Goal: Task Accomplishment & Management: Use online tool/utility

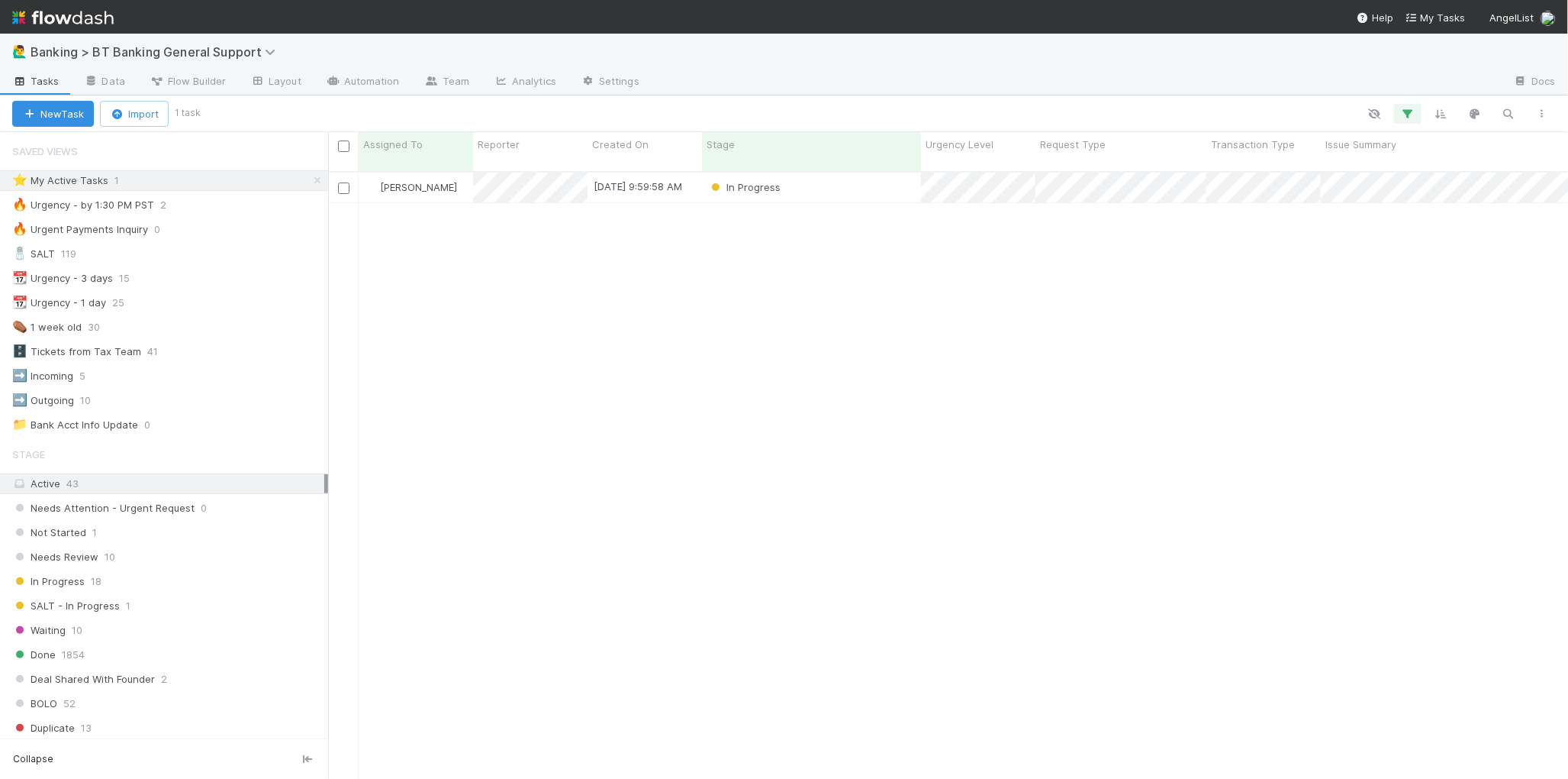
scroll to position [620, 1240]
click at [822, 173] on div "In Progress" at bounding box center [812, 187] width 219 height 30
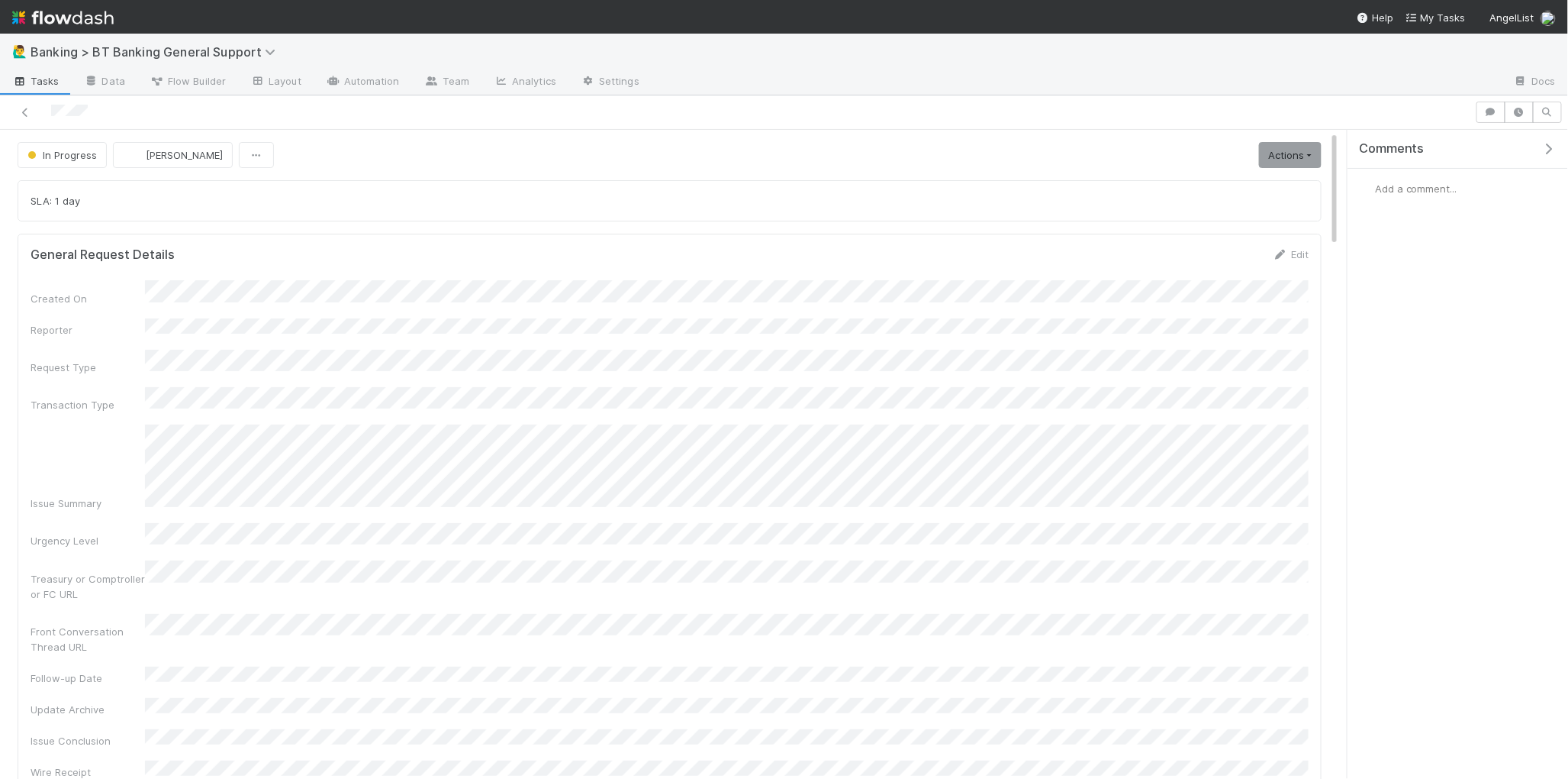
scroll to position [3, 0]
drag, startPoint x: 1294, startPoint y: 155, endPoint x: 1265, endPoint y: 170, distance: 32.6
click at [1294, 155] on link "Actions" at bounding box center [1290, 152] width 63 height 26
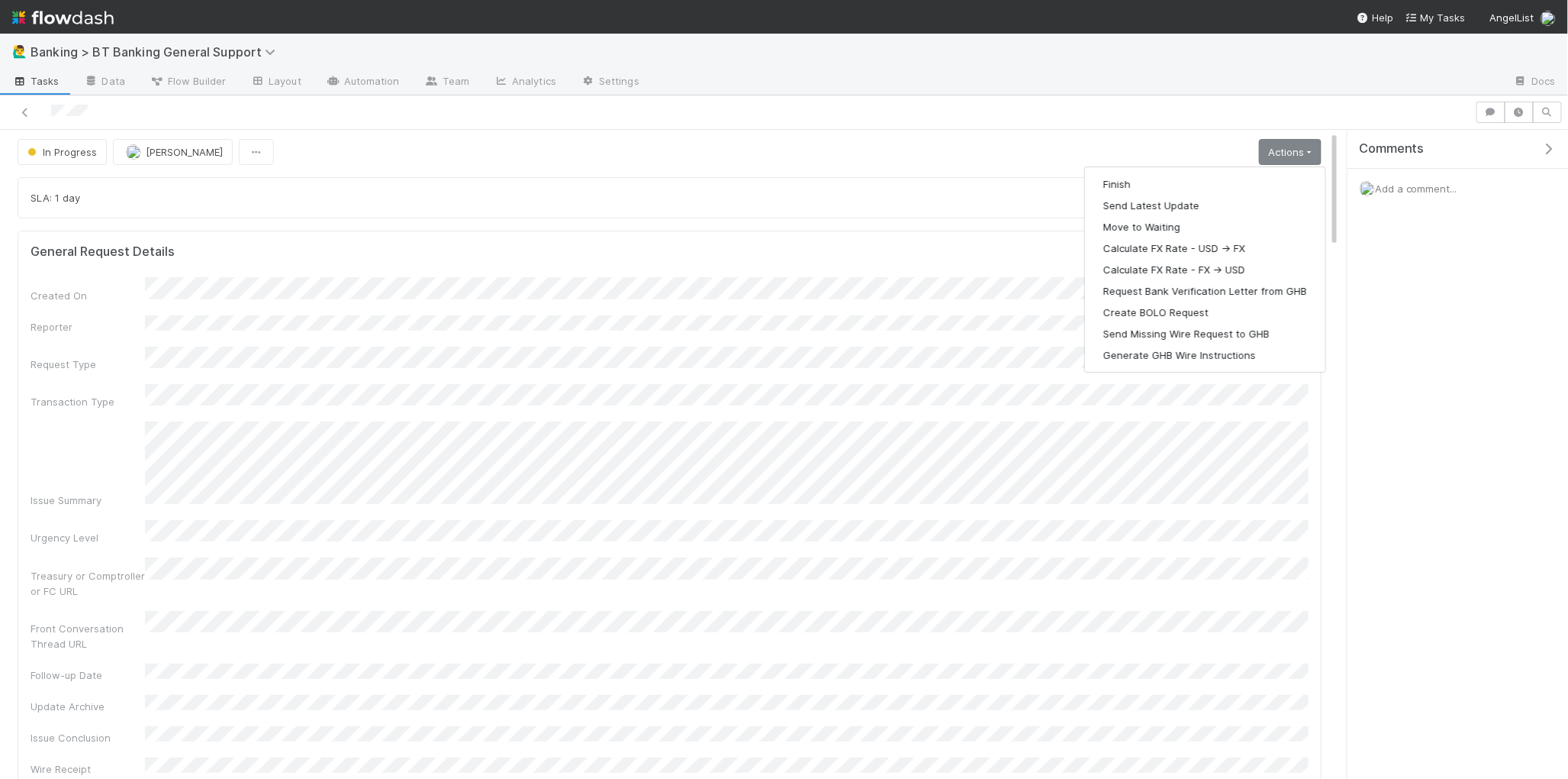
drag, startPoint x: 646, startPoint y: 240, endPoint x: 659, endPoint y: 244, distance: 13.6
click at [646, 240] on div "General Request Details Edit Created On Reporter Request Type Transaction Type …" at bounding box center [670, 510] width 1305 height 558
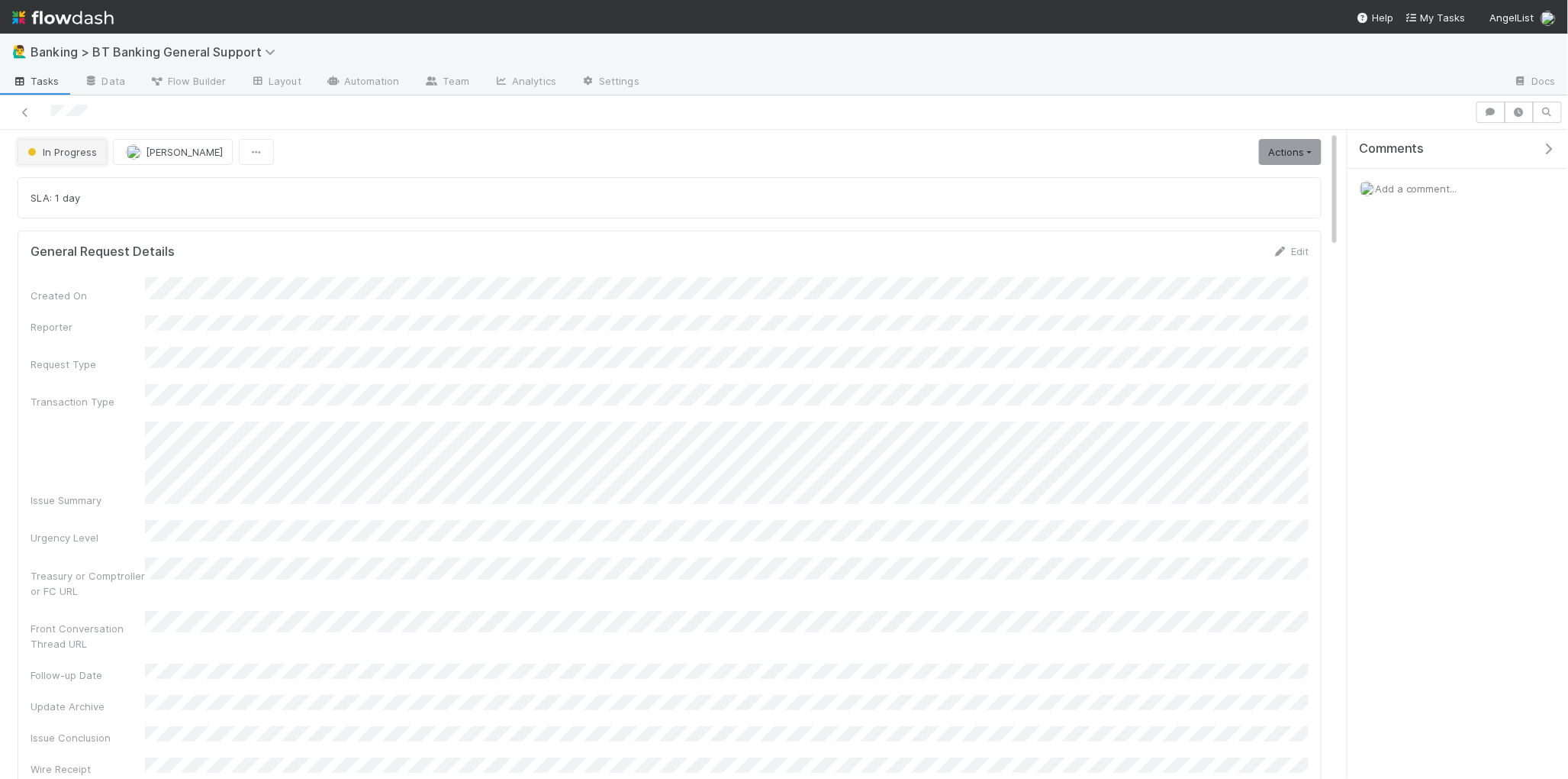
click at [58, 154] on span "In Progress" at bounding box center [60, 152] width 72 height 13
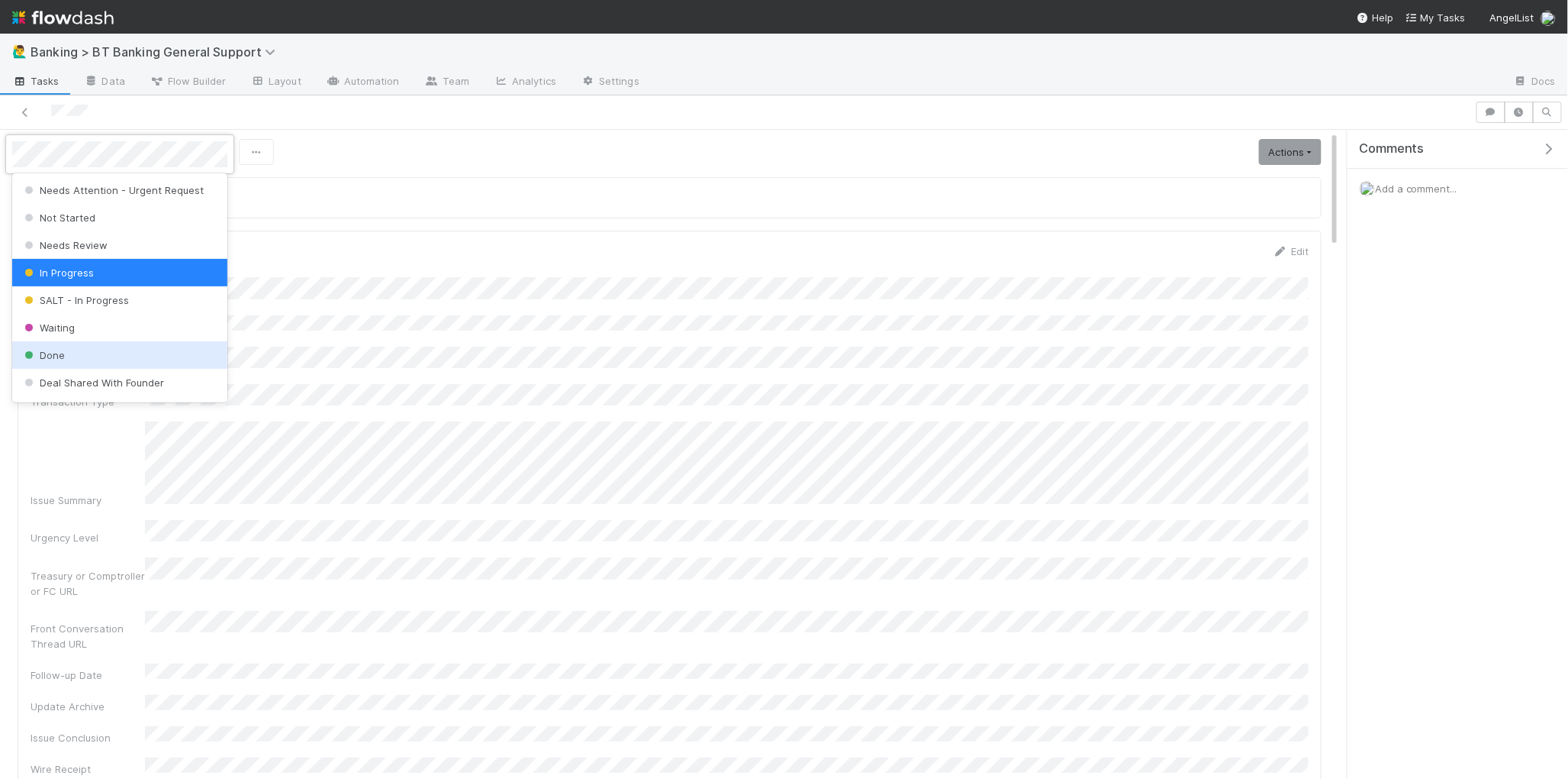
click at [49, 350] on span "Done" at bounding box center [42, 354] width 43 height 13
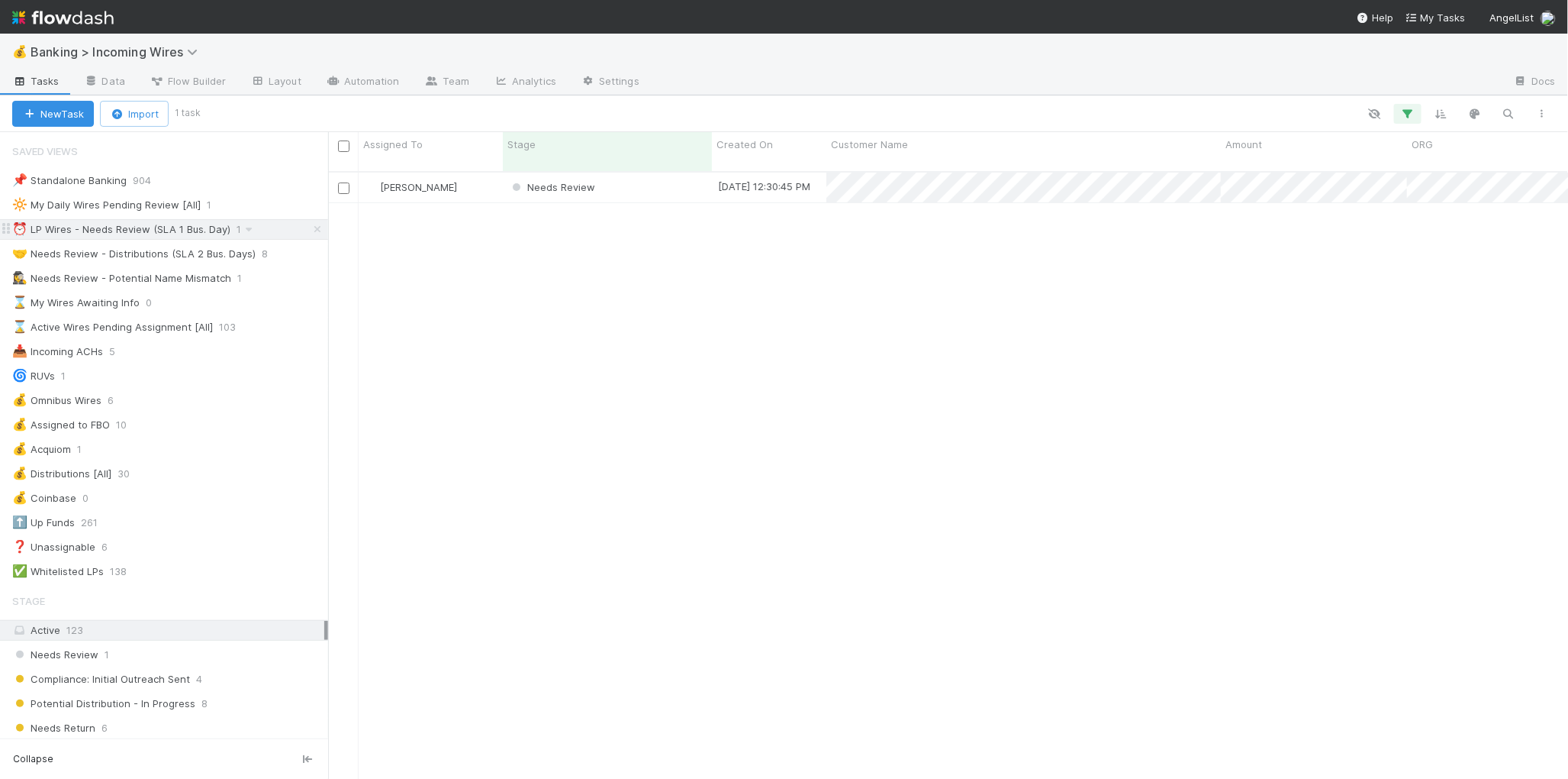
scroll to position [620, 1240]
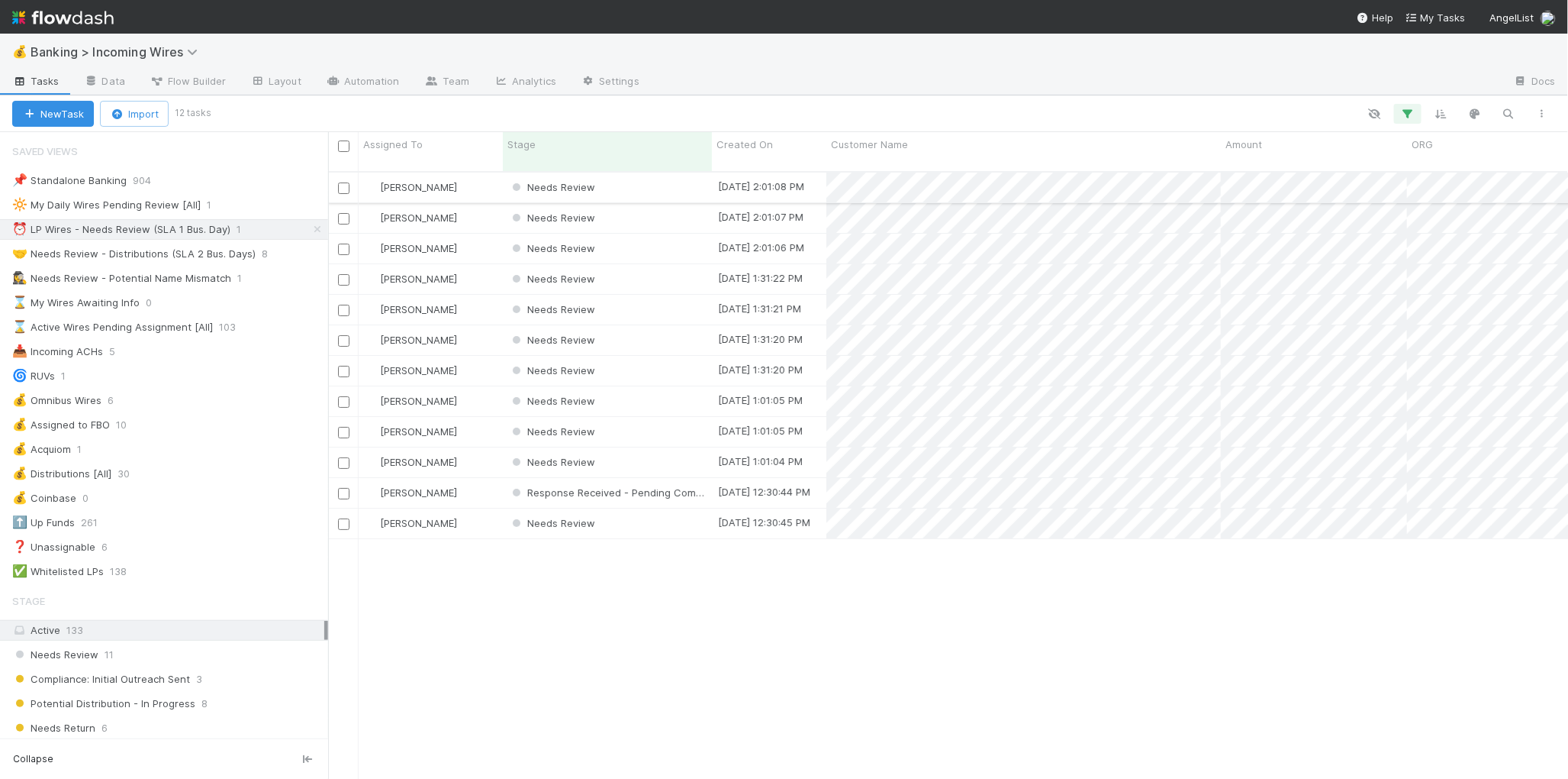
click at [649, 173] on div "Needs Review" at bounding box center [607, 187] width 209 height 30
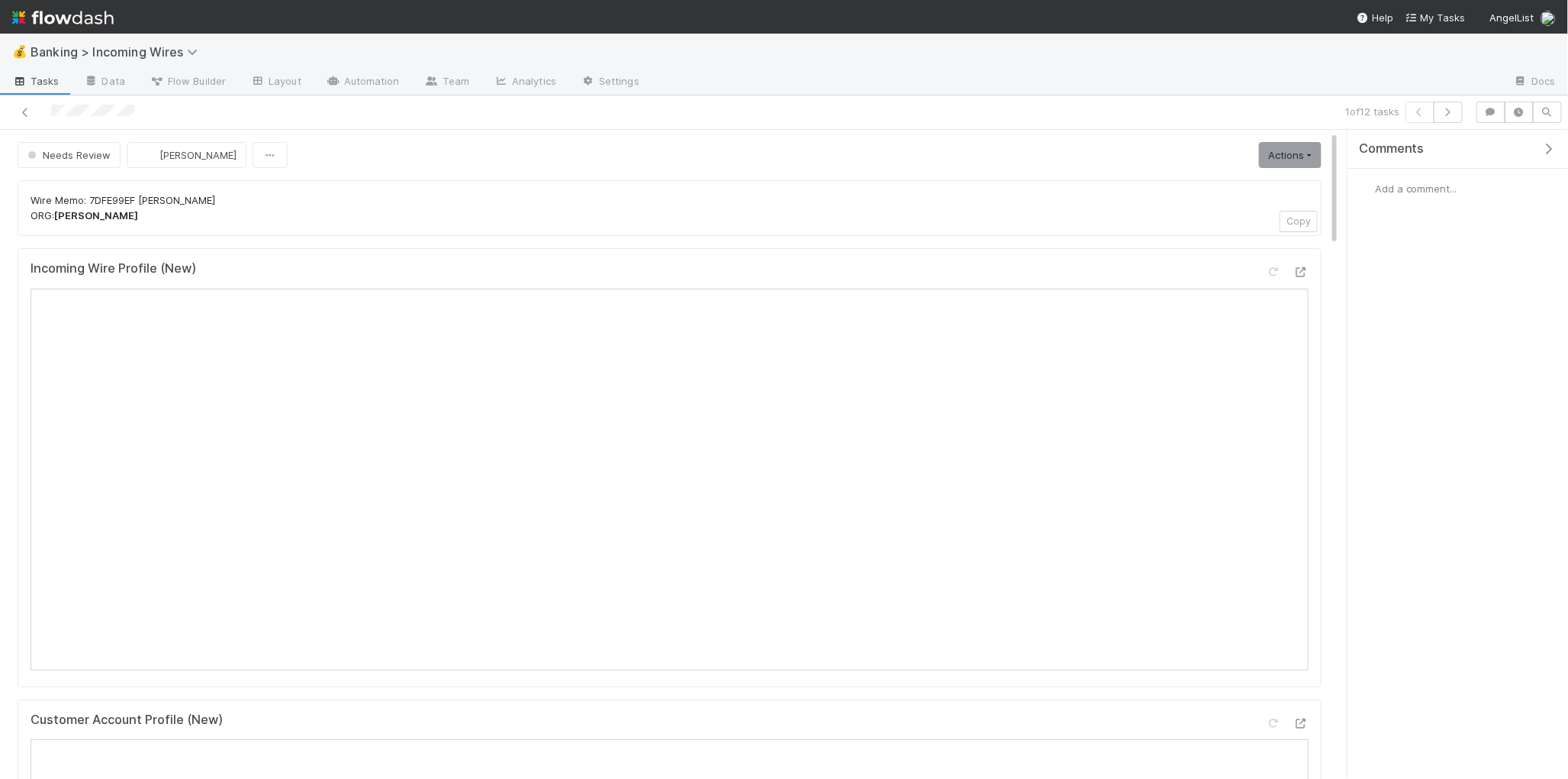
scroll to position [5, 0]
click at [1451, 114] on icon "button" at bounding box center [1448, 112] width 15 height 9
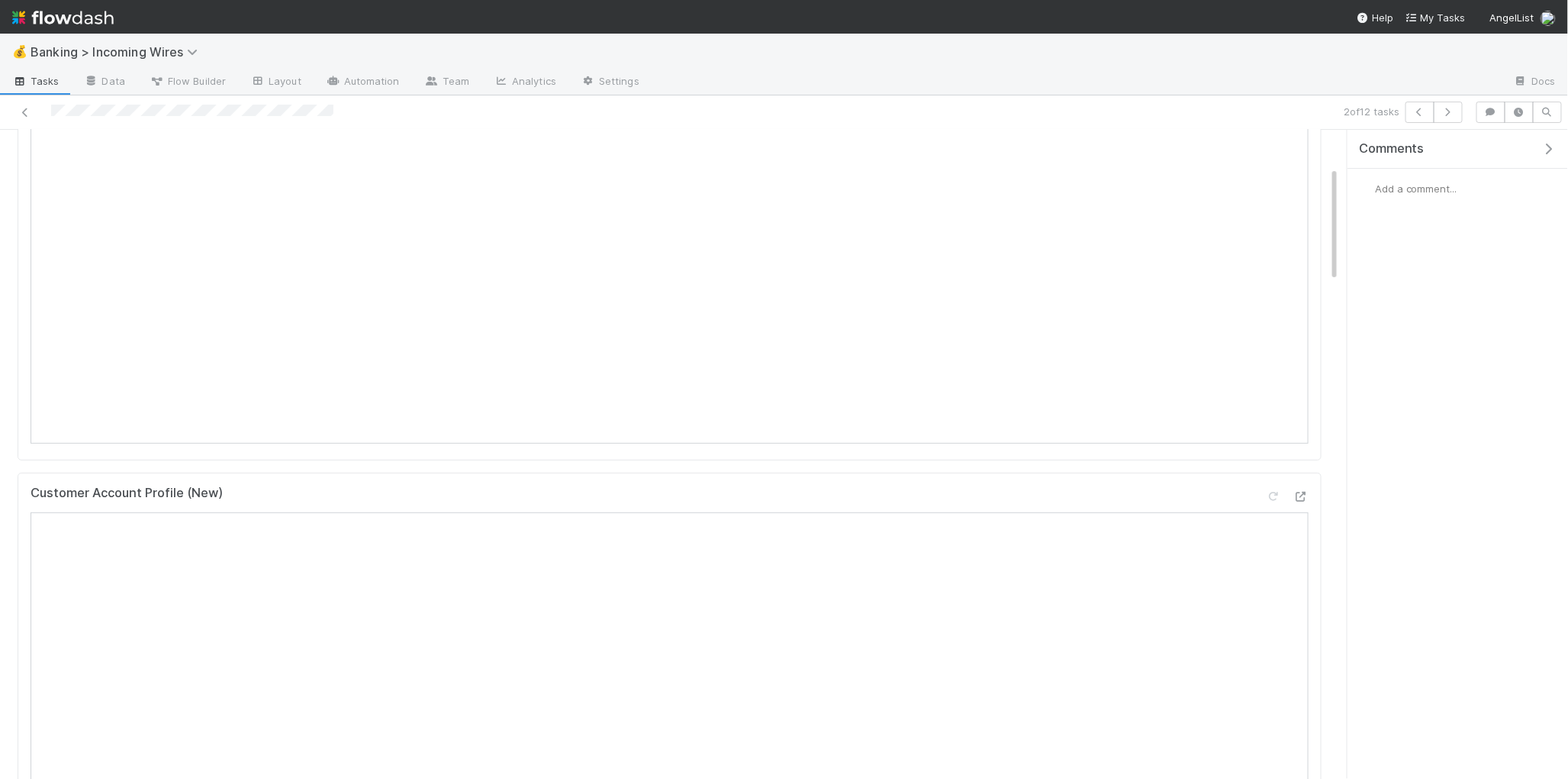
scroll to position [225, 0]
click at [1446, 111] on icon "button" at bounding box center [1448, 112] width 15 height 9
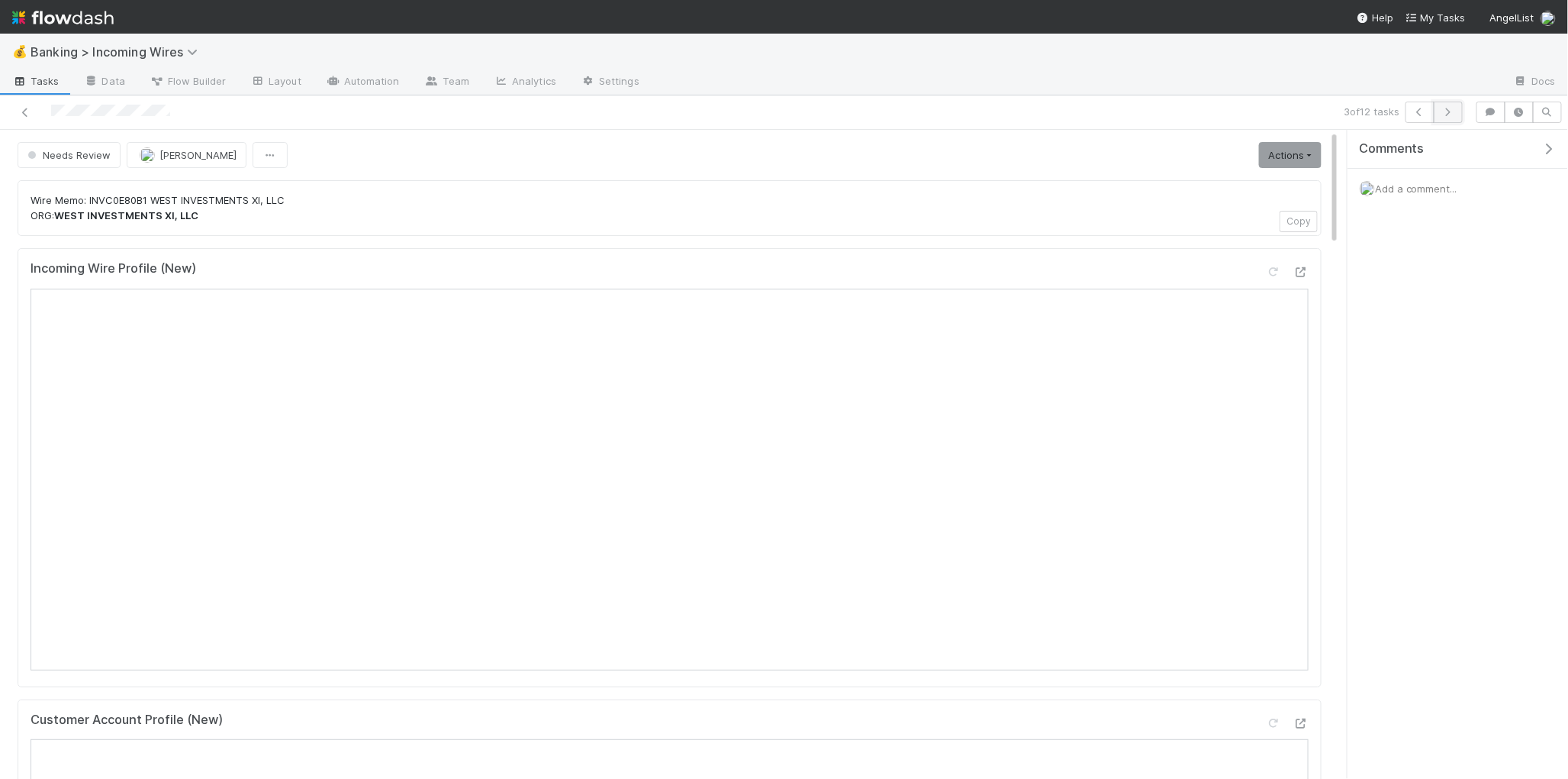
click at [1448, 118] on button "button" at bounding box center [1448, 112] width 29 height 21
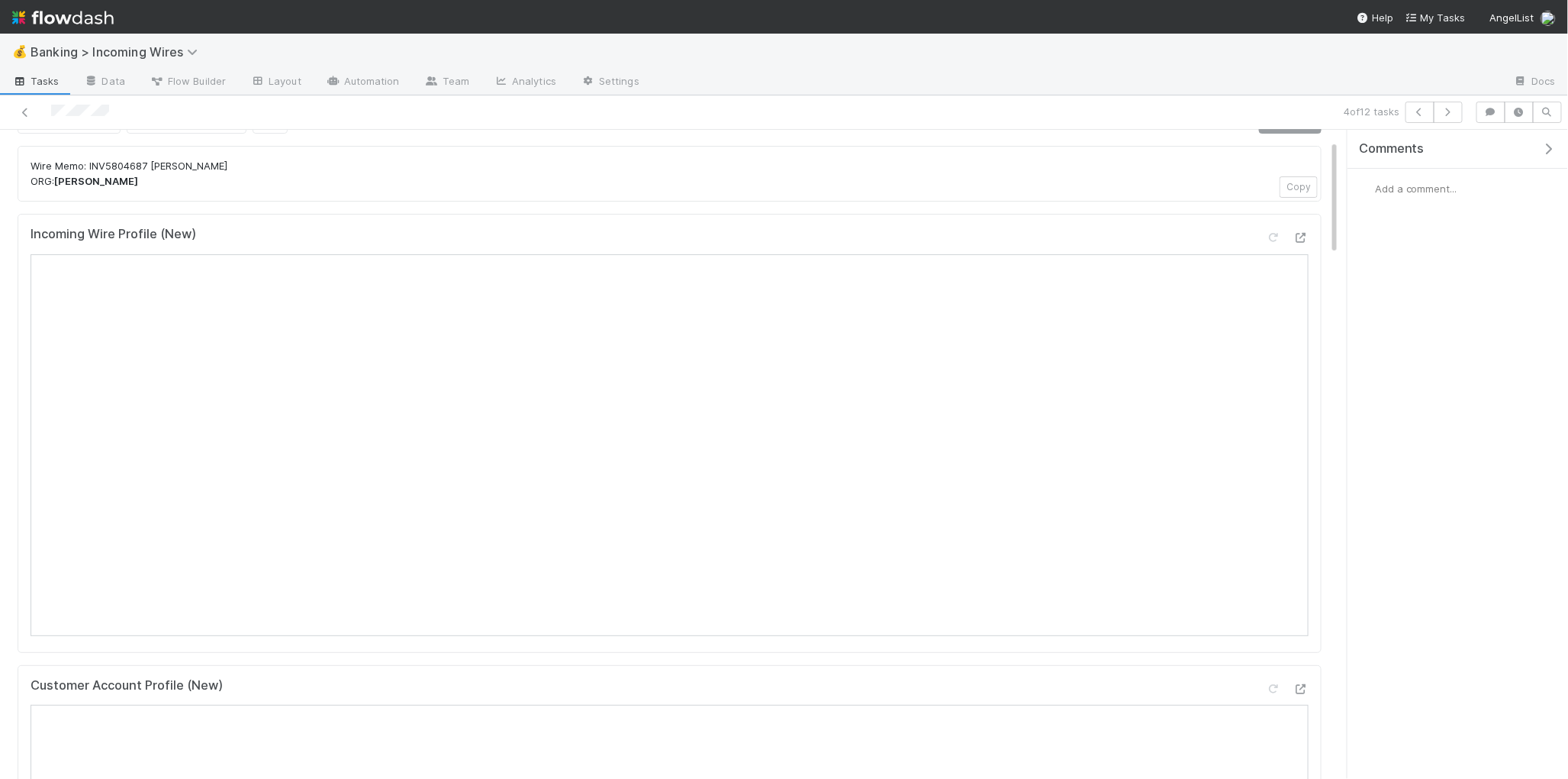
scroll to position [18, 0]
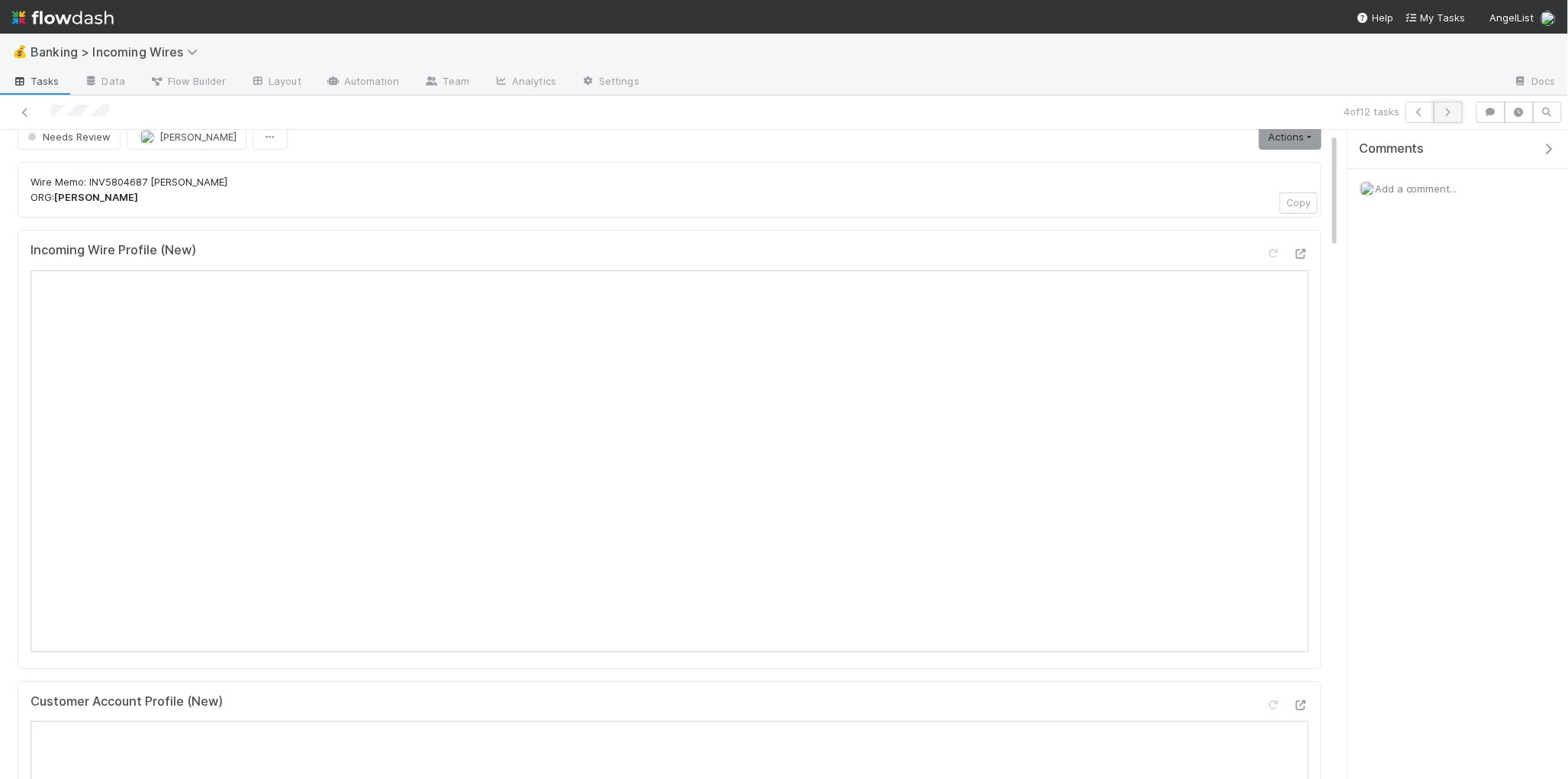
click at [1444, 114] on icon "button" at bounding box center [1448, 112] width 15 height 9
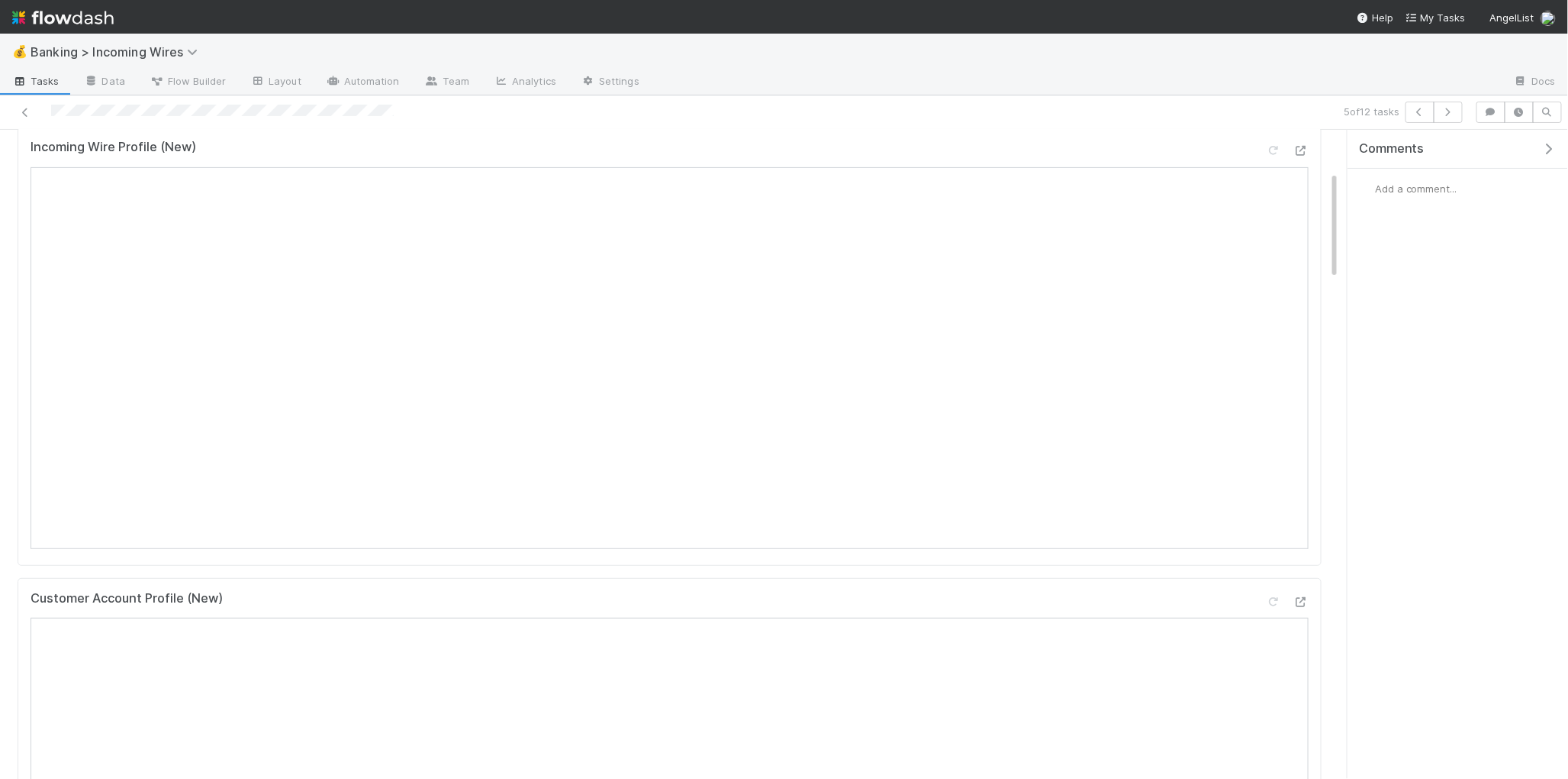
scroll to position [243, 0]
click at [1452, 108] on icon "button" at bounding box center [1448, 112] width 15 height 9
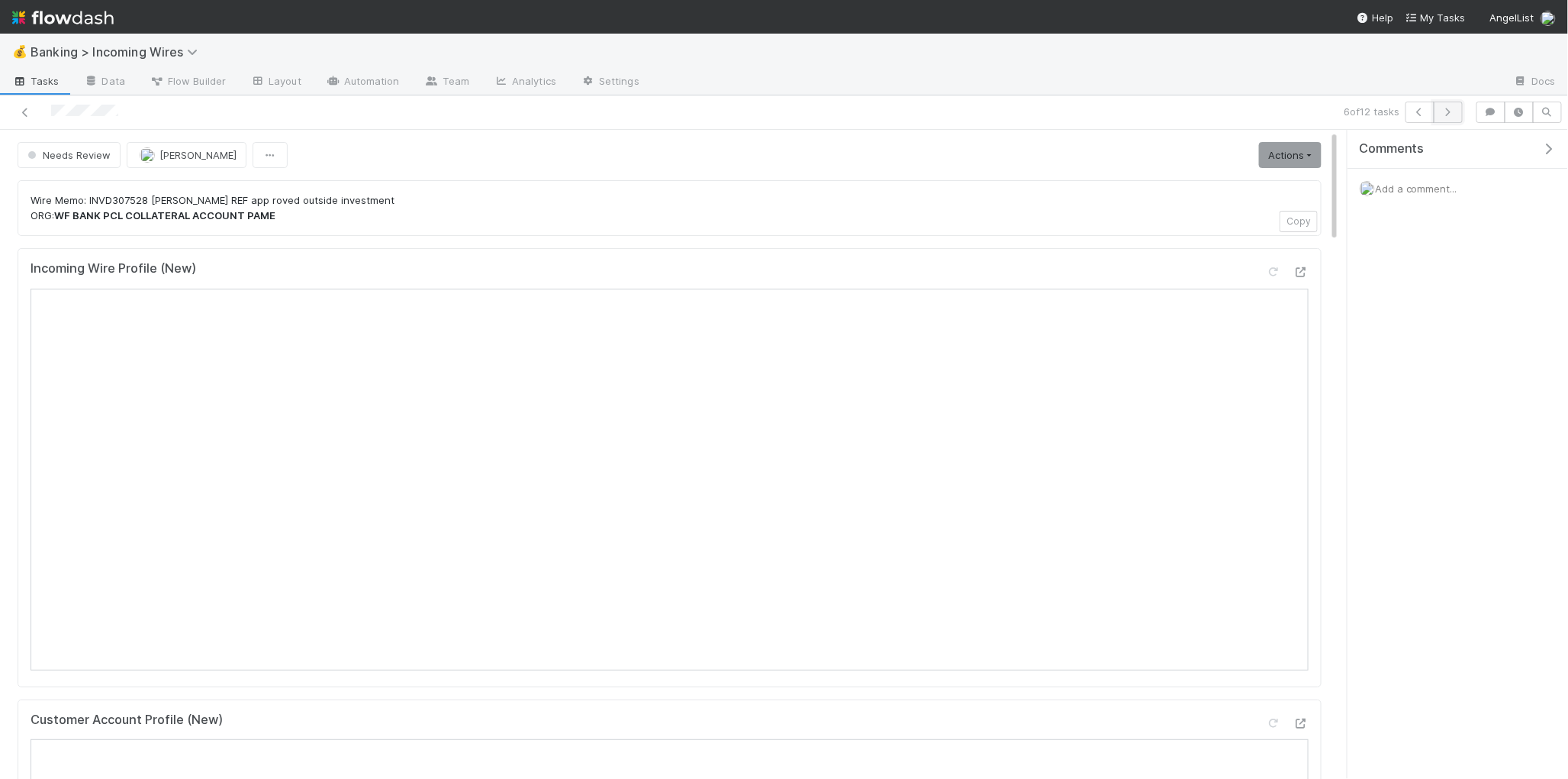
click at [1453, 115] on icon "button" at bounding box center [1448, 112] width 15 height 9
click at [1450, 116] on button "button" at bounding box center [1448, 112] width 29 height 21
click at [1447, 114] on icon "button" at bounding box center [1448, 112] width 15 height 9
click at [1451, 110] on icon "button" at bounding box center [1448, 112] width 15 height 9
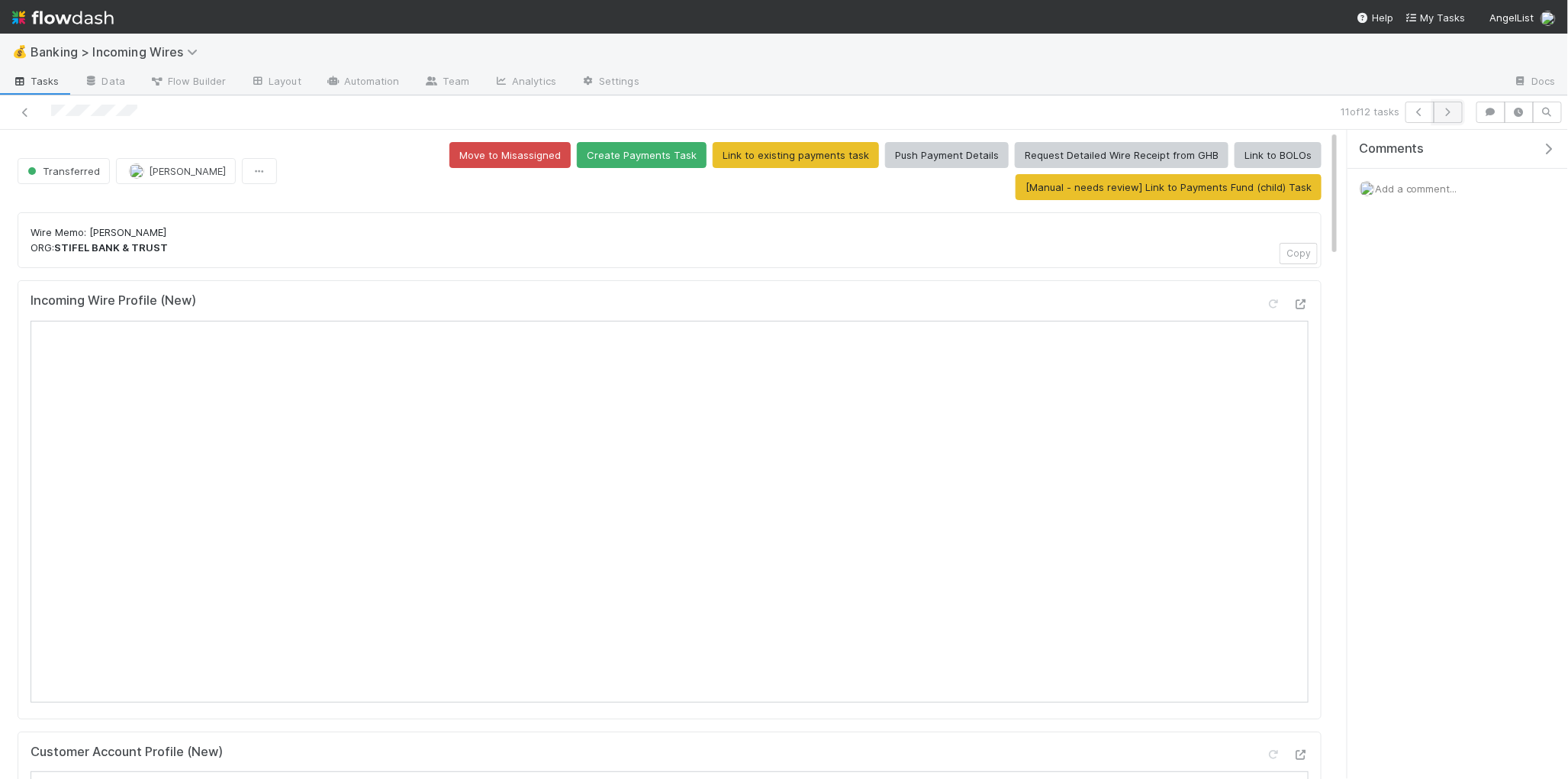
click at [1447, 115] on icon "button" at bounding box center [1448, 112] width 15 height 9
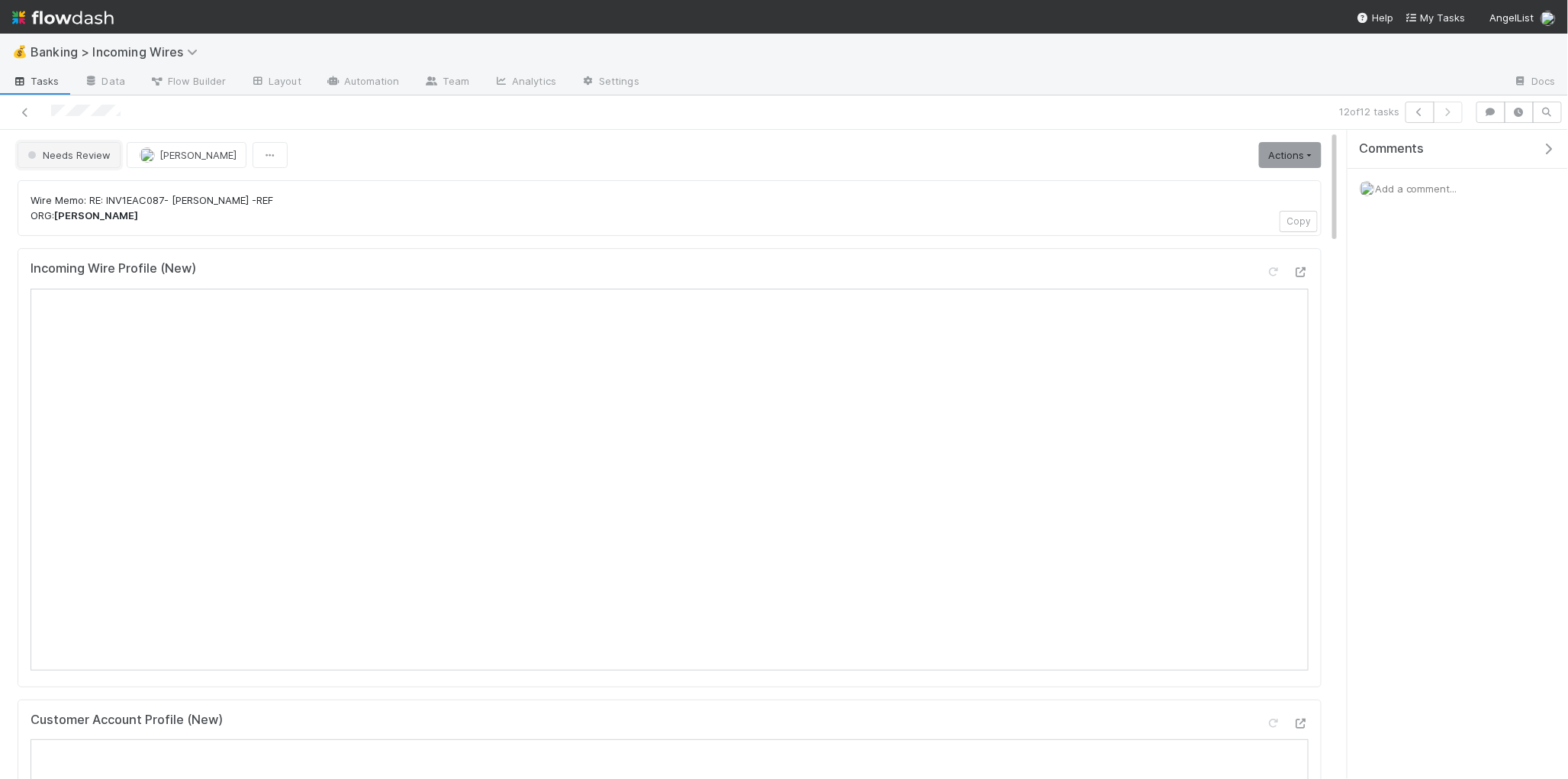
click at [59, 162] on button "Needs Review" at bounding box center [69, 154] width 103 height 26
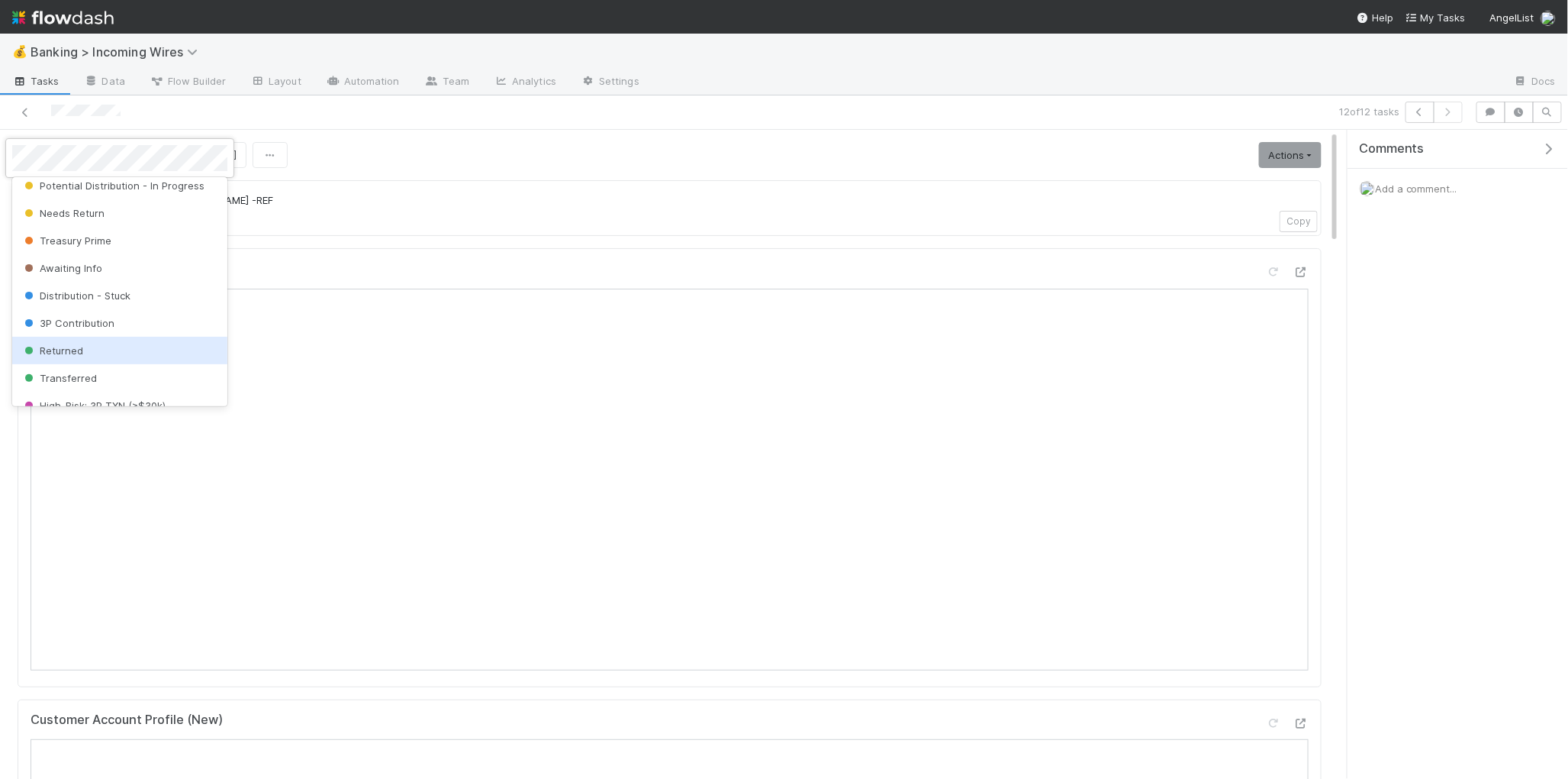
scroll to position [76, 0]
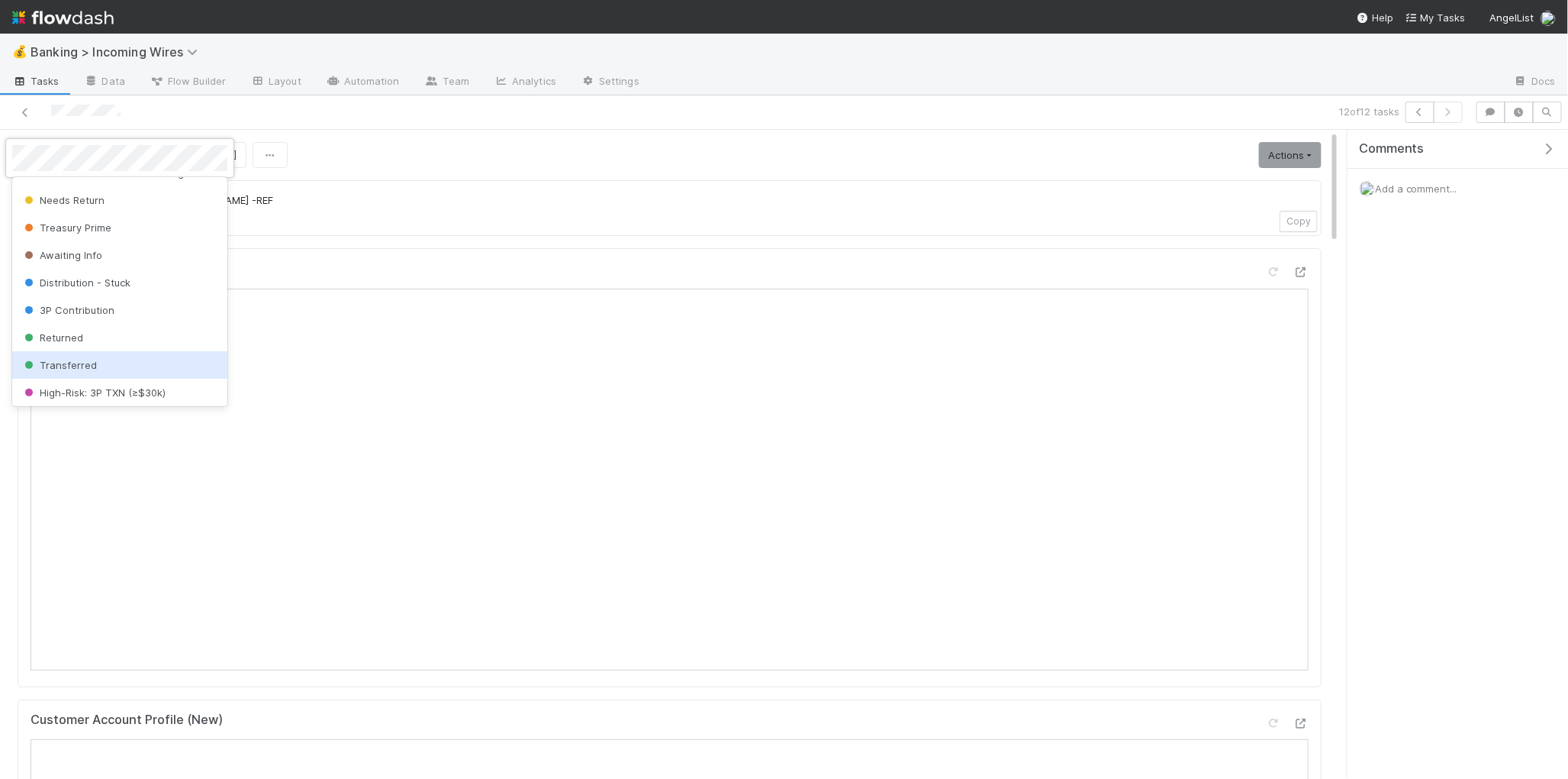
click at [109, 363] on div "Transferred" at bounding box center [120, 365] width 215 height 27
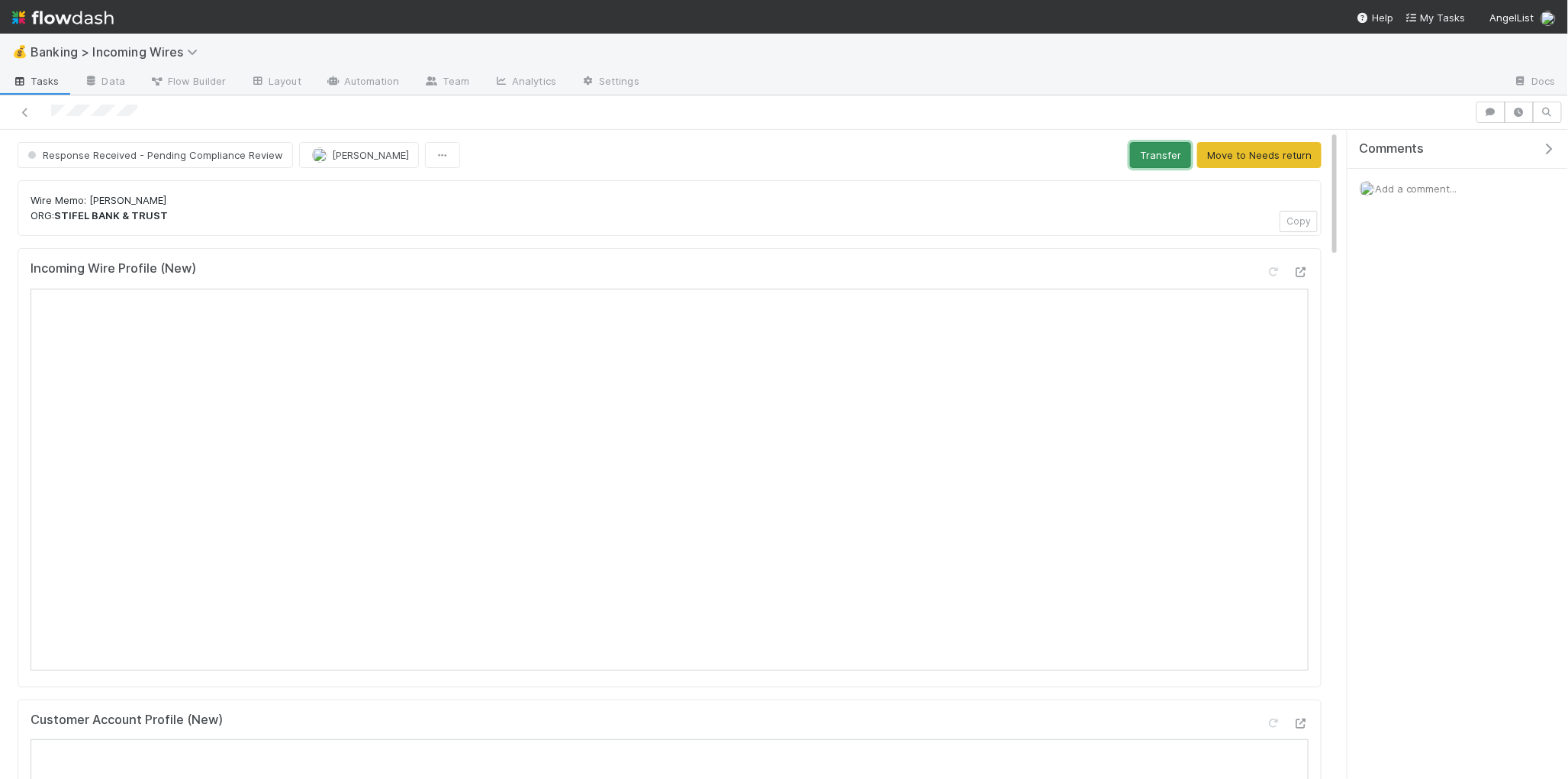
click at [1157, 163] on button "Transfer" at bounding box center [1160, 154] width 61 height 26
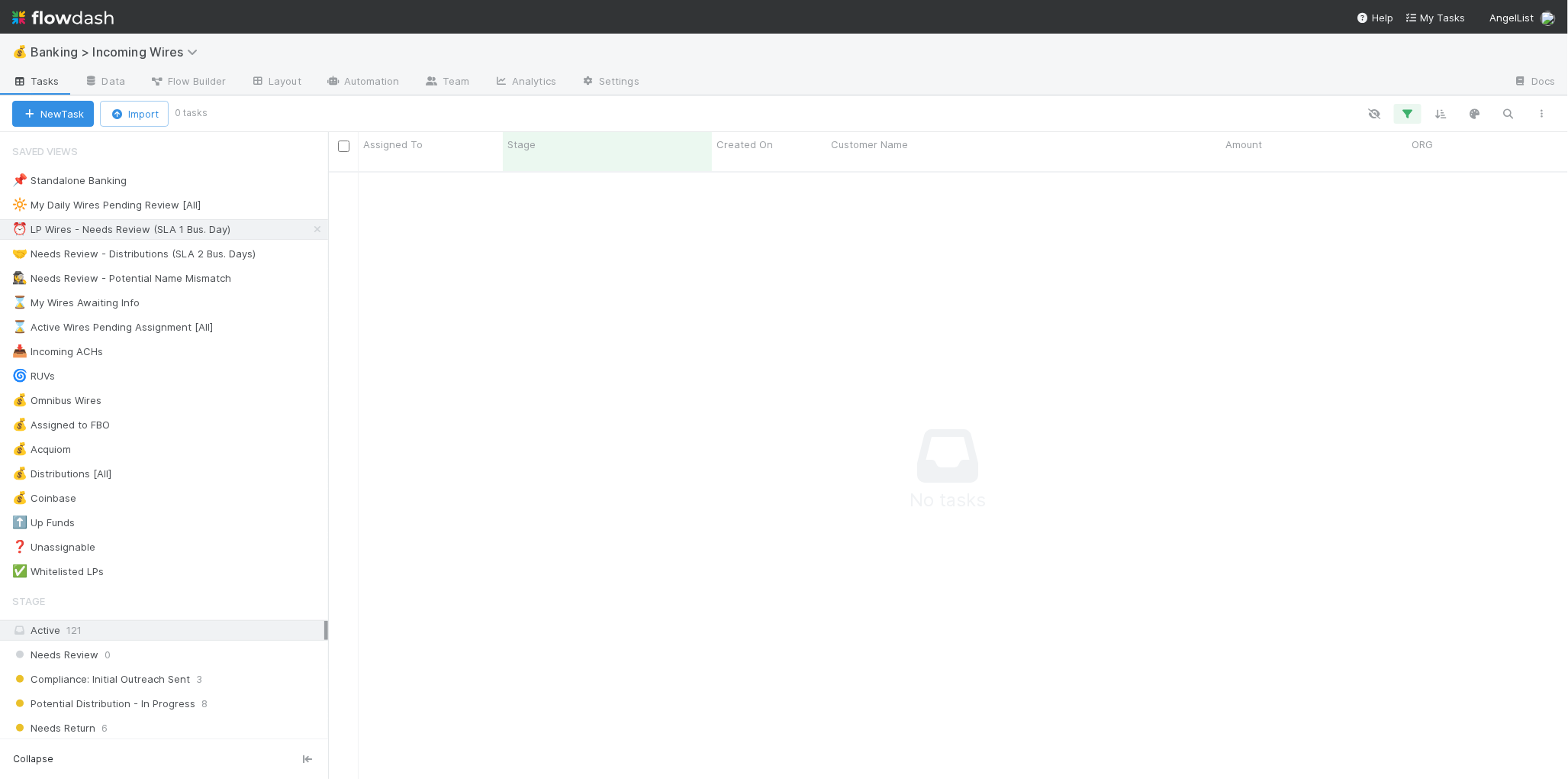
scroll to position [1, 1]
drag, startPoint x: 138, startPoint y: 247, endPoint x: 147, endPoint y: 246, distance: 9.1
click at [137, 247] on div "🤝 Needs Review - Distributions (SLA 2 Bus. Days)" at bounding box center [134, 254] width 243 height 19
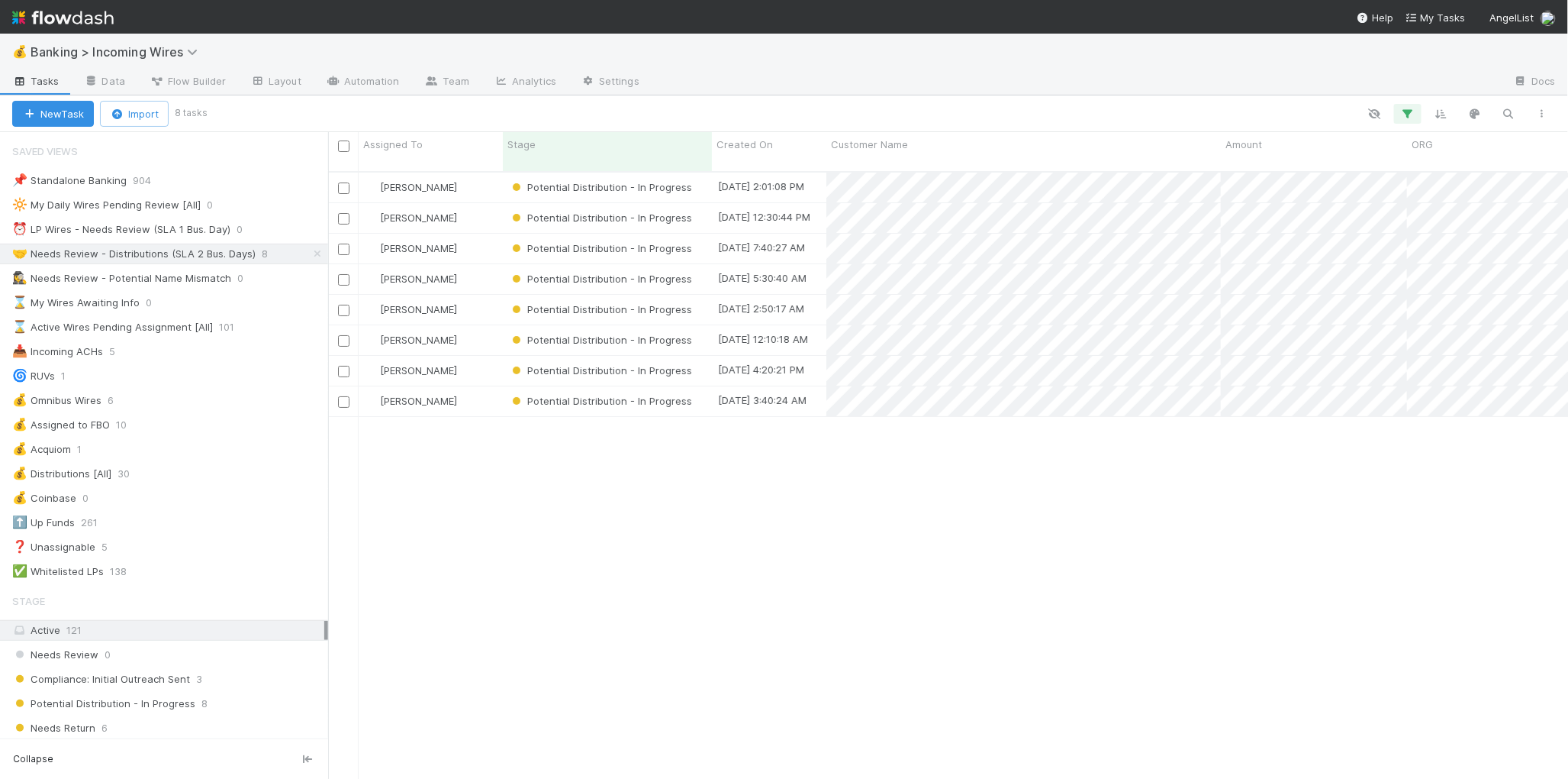
scroll to position [620, 1240]
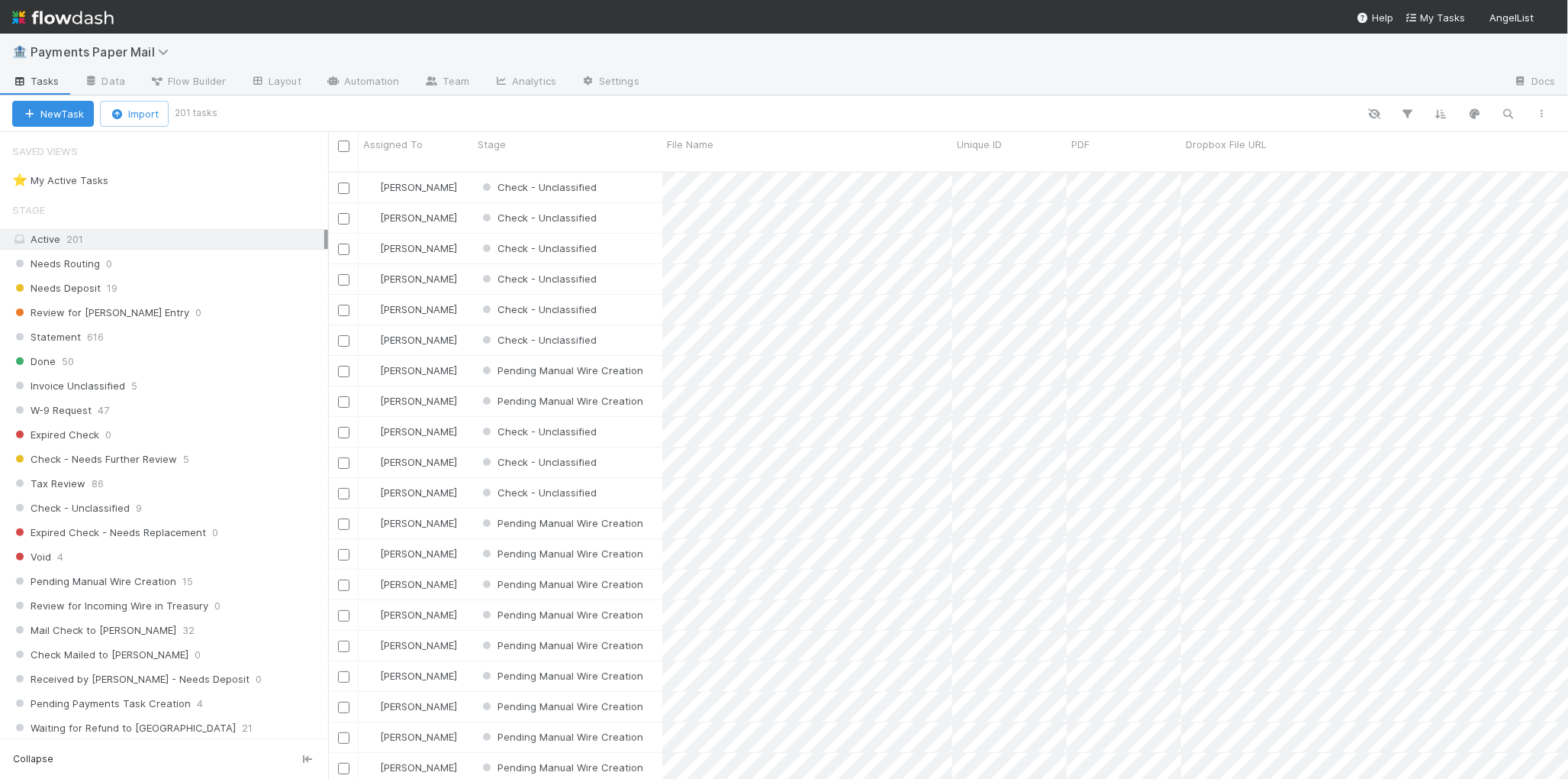
scroll to position [1, 1]
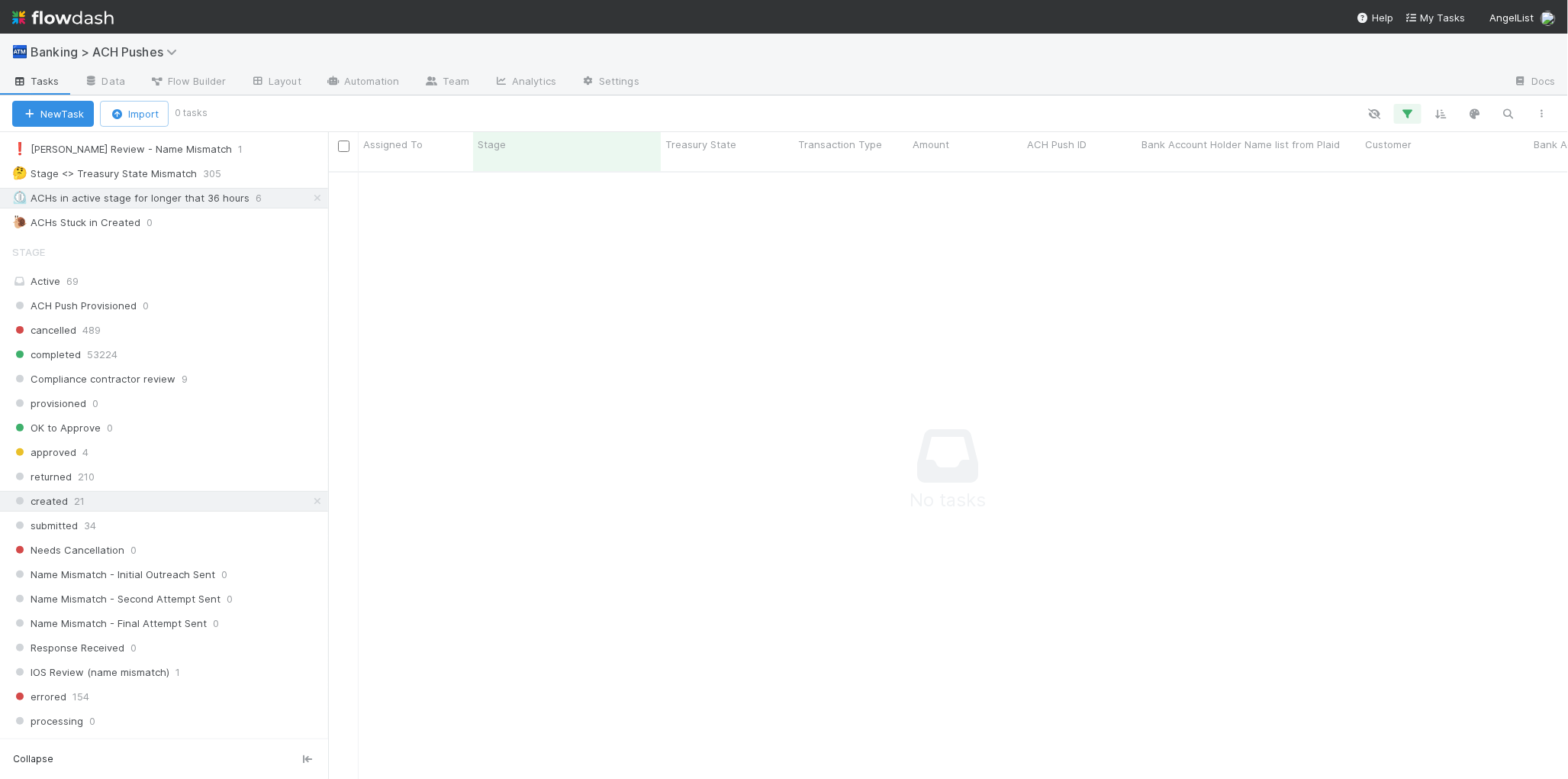
scroll to position [43, 0]
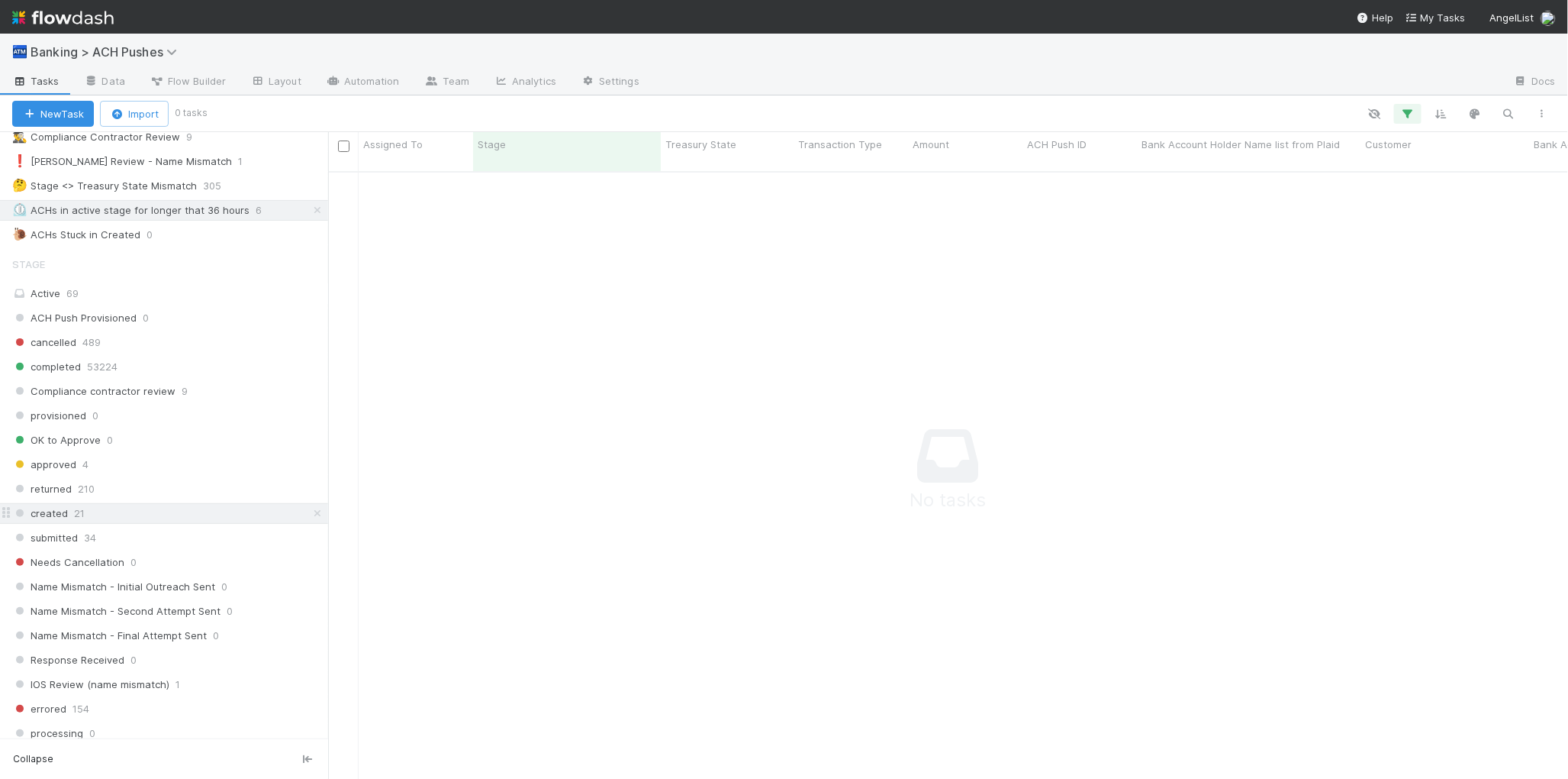
click at [318, 517] on icon at bounding box center [317, 514] width 15 height 10
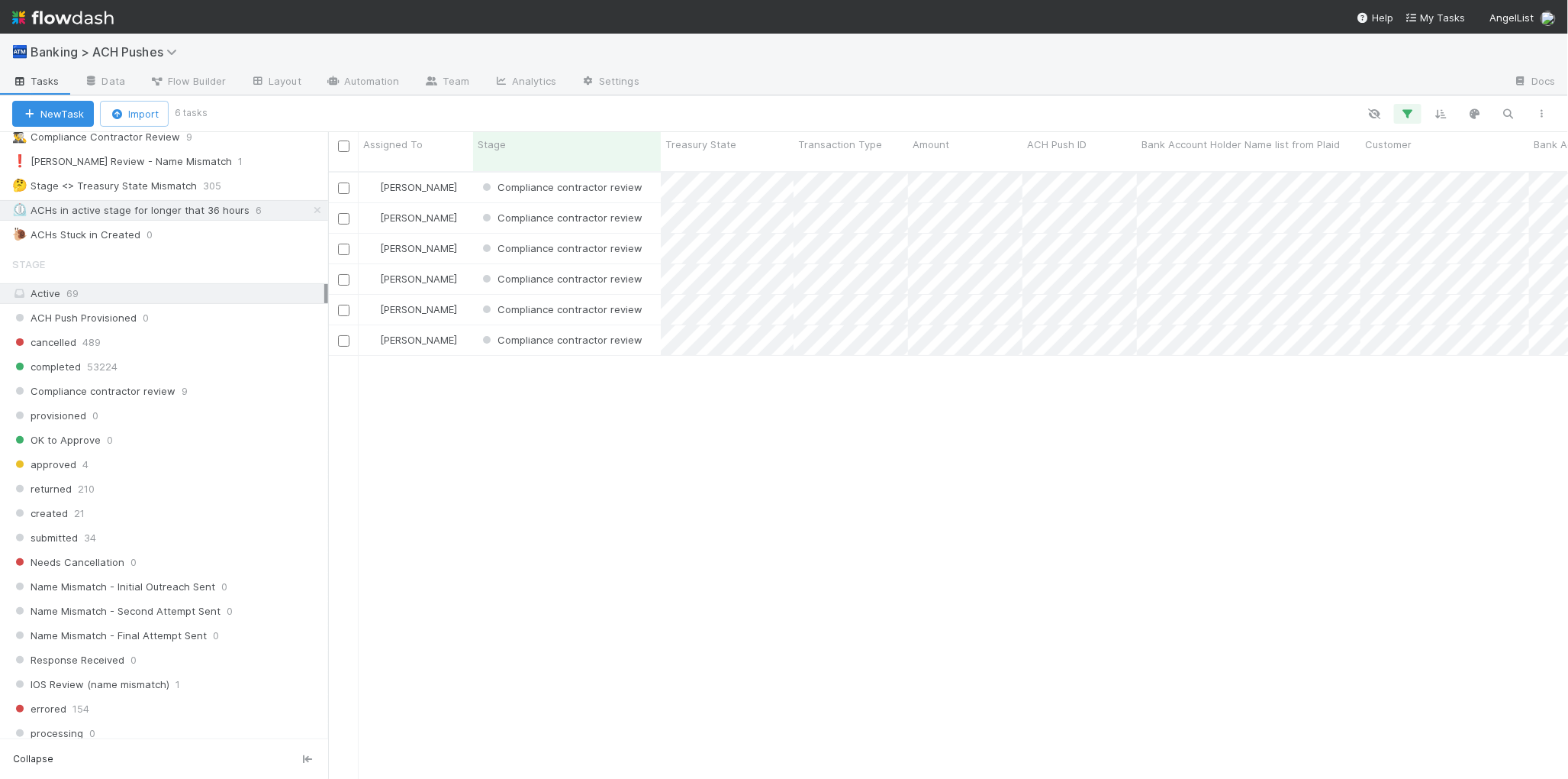
scroll to position [620, 1240]
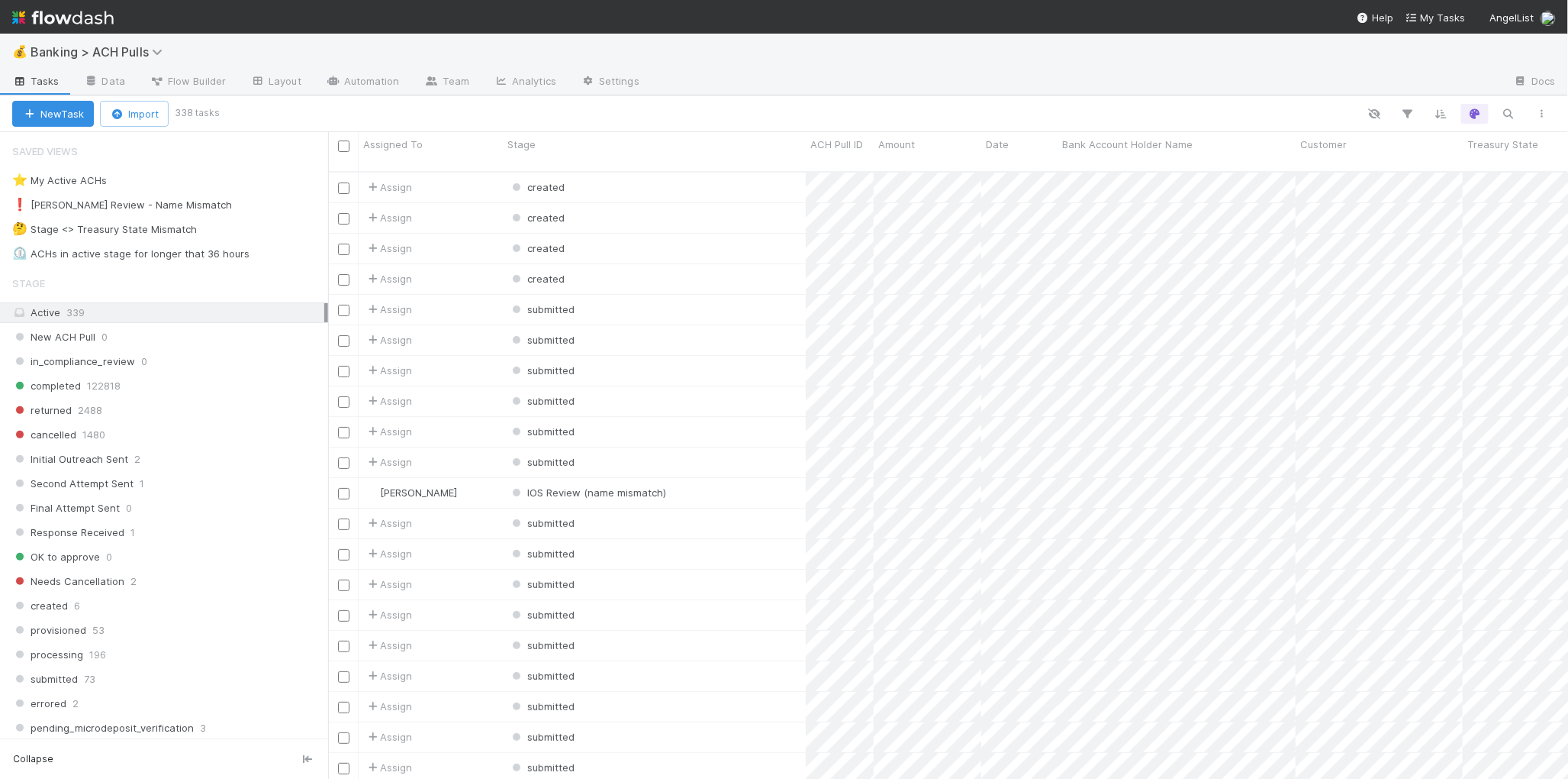
scroll to position [1, 1]
click at [151, 253] on div "⏲️ ACHs in active stage for longer that 36 hours" at bounding box center [131, 254] width 237 height 19
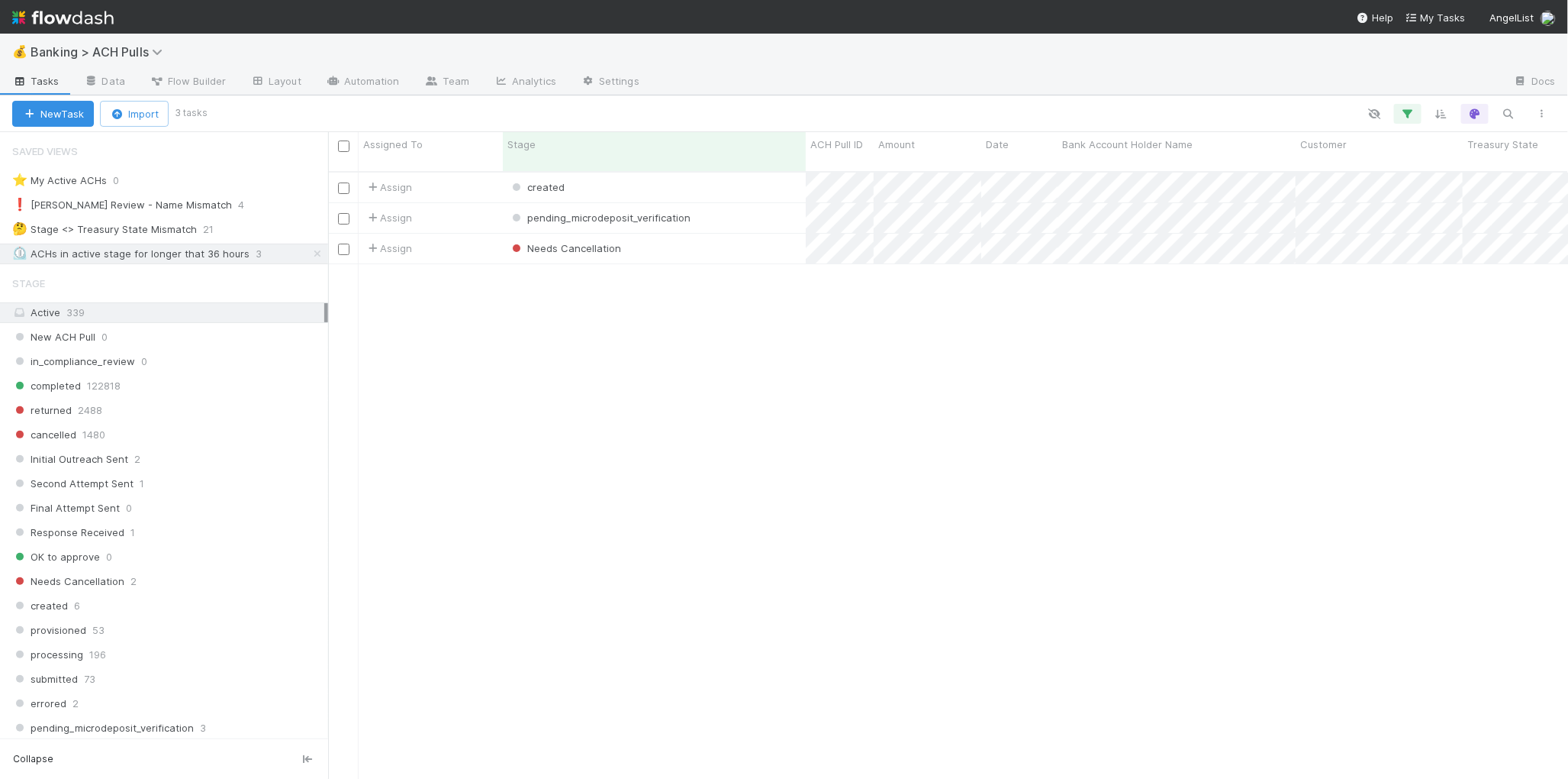
scroll to position [620, 1240]
click at [718, 239] on div "Needs Cancellation" at bounding box center [654, 248] width 303 height 30
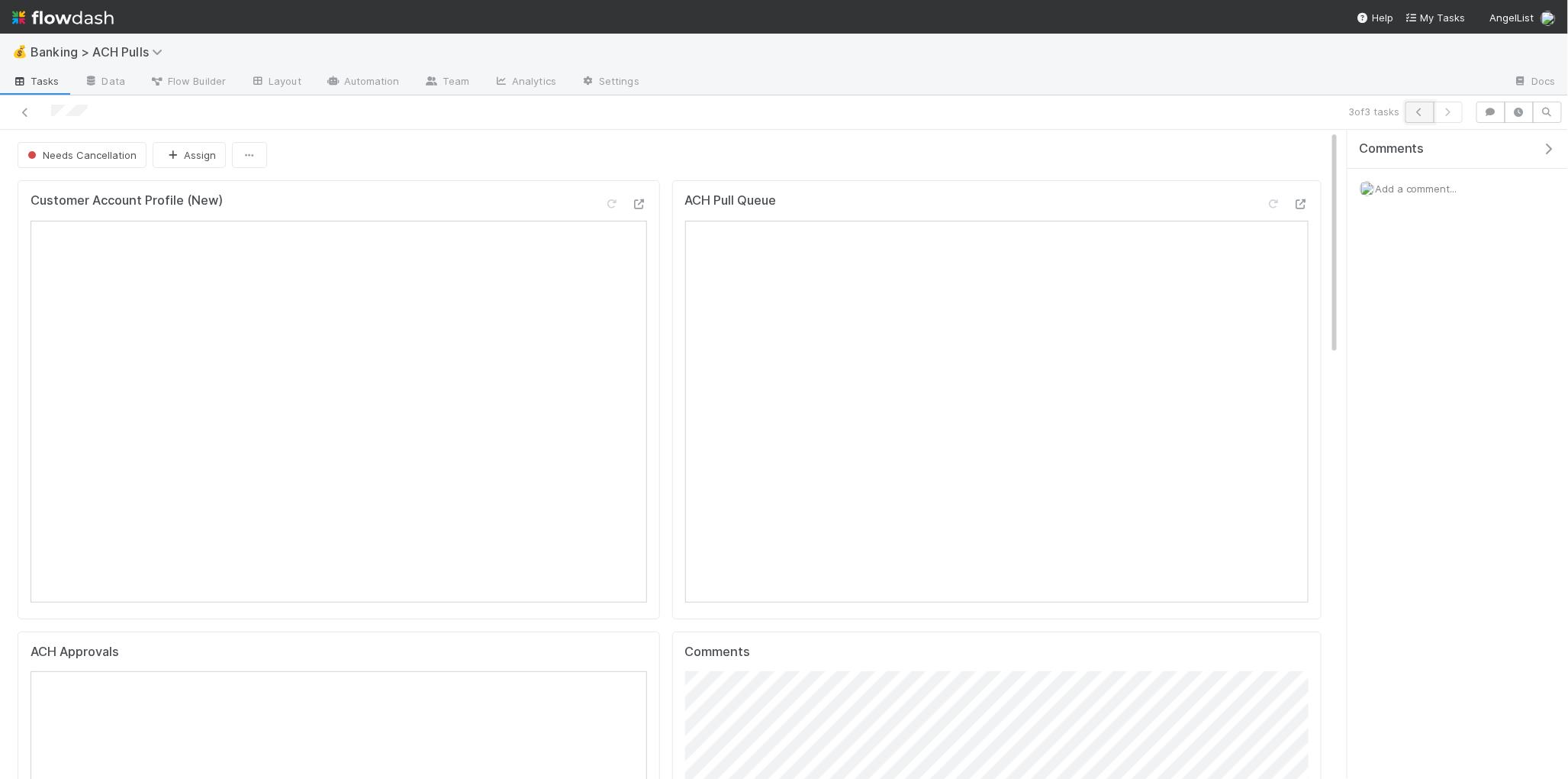
click at [1416, 116] on button "button" at bounding box center [1420, 112] width 29 height 21
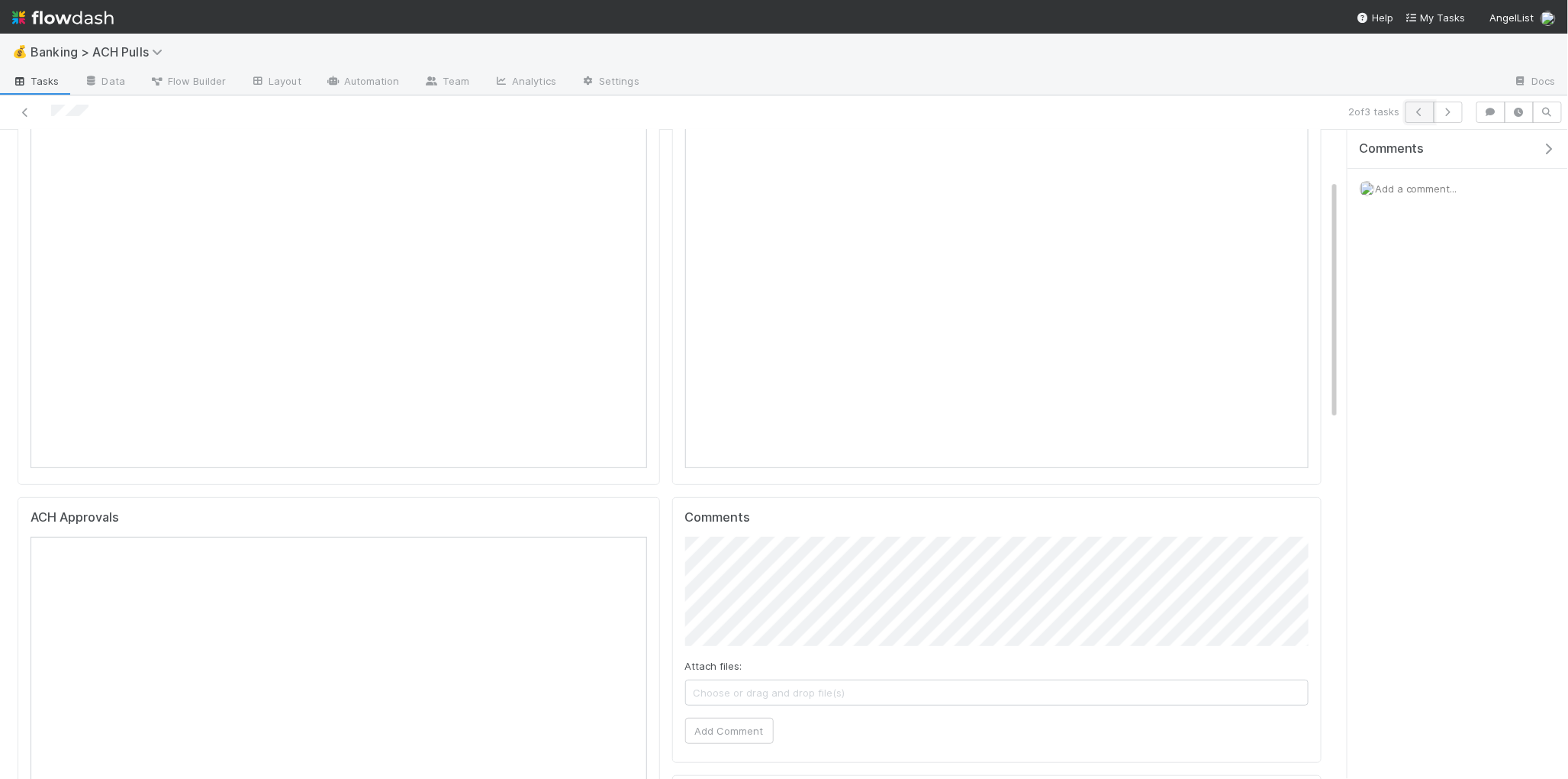
click at [1419, 113] on icon "button" at bounding box center [1420, 112] width 15 height 9
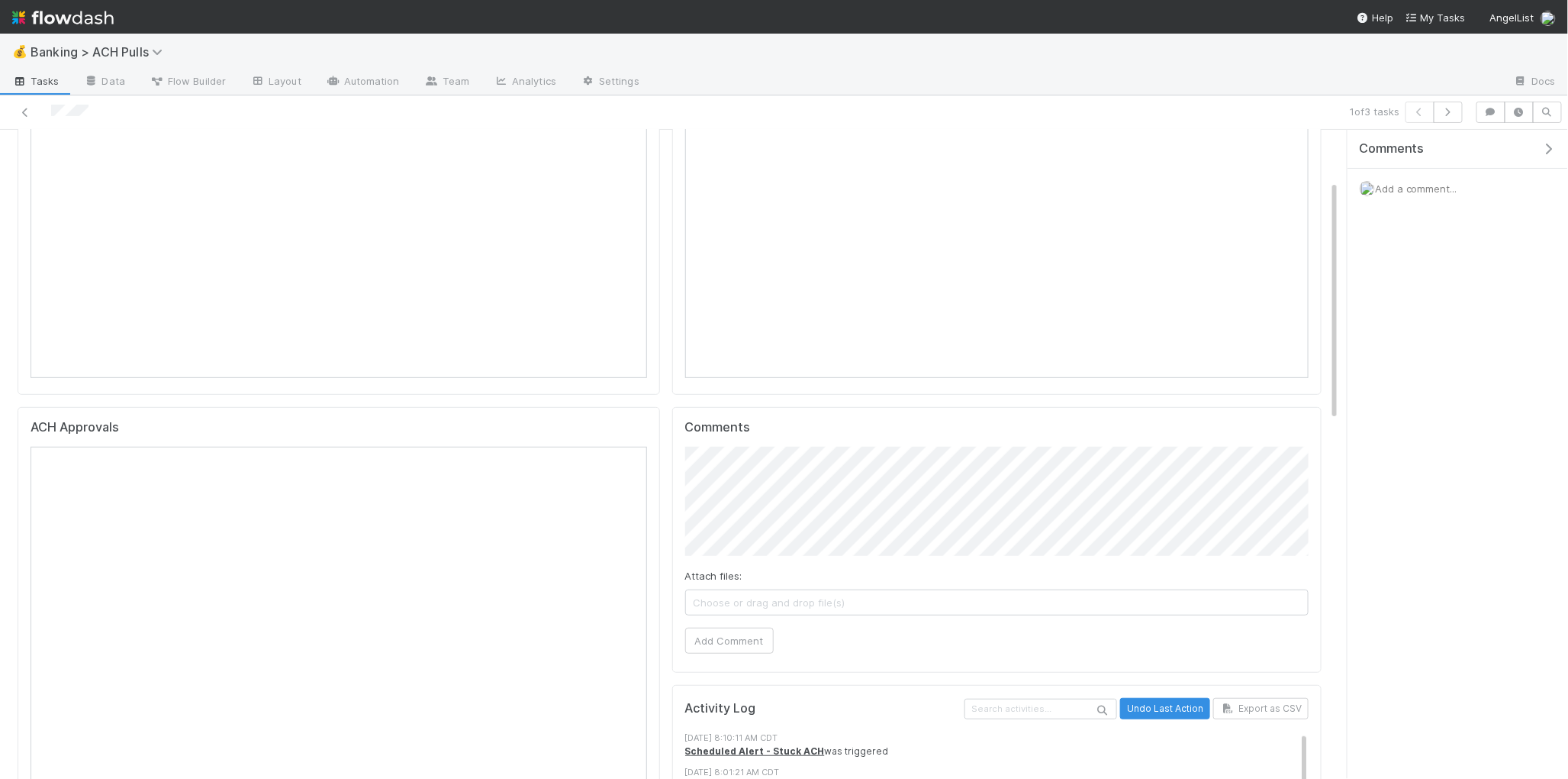
scroll to position [134, 0]
